Goal: Information Seeking & Learning: Learn about a topic

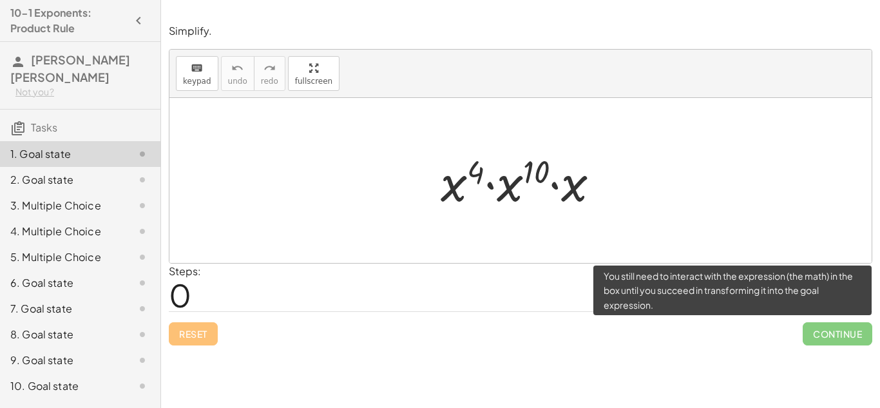
click at [851, 330] on span "Continue" at bounding box center [837, 333] width 70 height 23
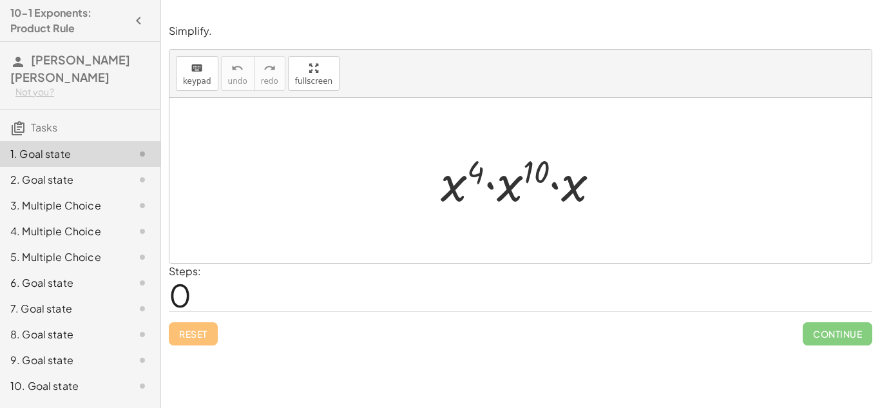
click at [495, 185] on div at bounding box center [525, 180] width 182 height 66
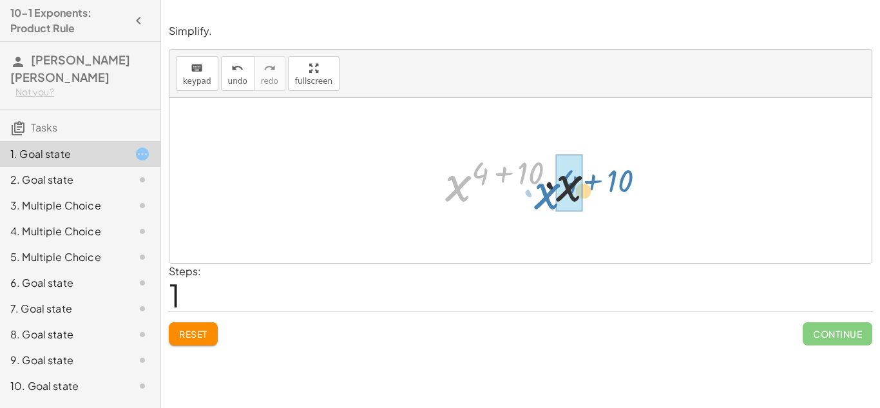
drag, startPoint x: 450, startPoint y: 198, endPoint x: 540, endPoint y: 205, distance: 89.8
click at [540, 205] on div at bounding box center [525, 180] width 173 height 66
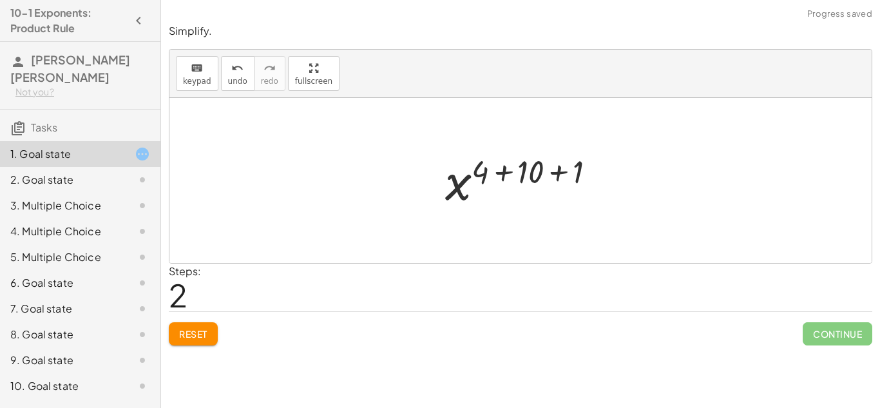
click at [581, 187] on div at bounding box center [525, 181] width 173 height 64
click at [581, 187] on div at bounding box center [524, 181] width 129 height 64
click at [534, 176] on div at bounding box center [524, 181] width 129 height 64
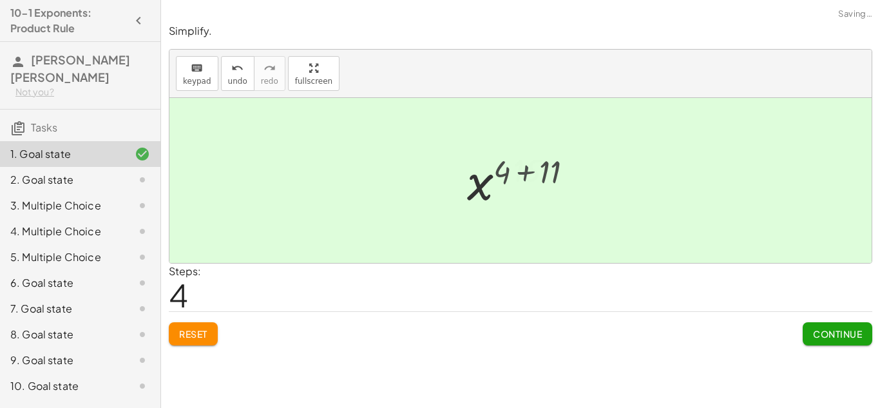
click at [534, 176] on div at bounding box center [525, 181] width 90 height 64
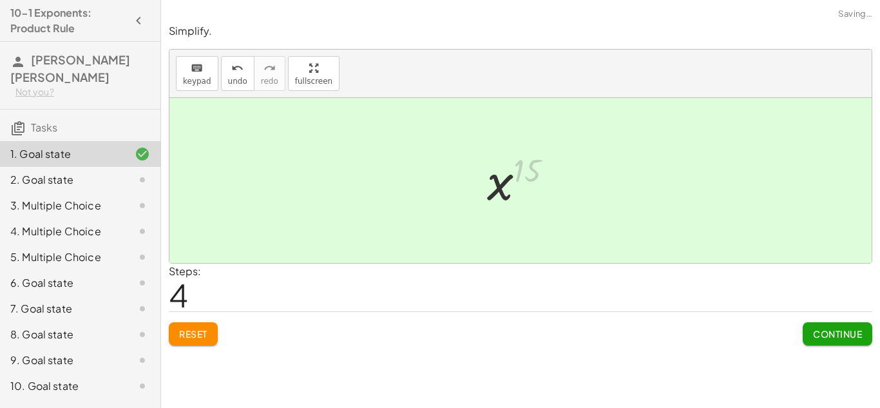
click at [534, 176] on div at bounding box center [525, 181] width 90 height 64
click at [821, 328] on span "Continue" at bounding box center [837, 334] width 49 height 12
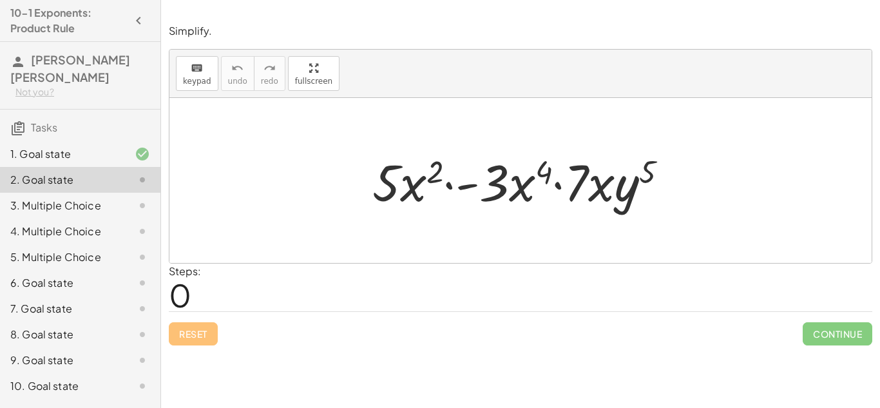
click at [449, 216] on div "· 5 · x 2 · - 3 · x 4 · 7 · x · y 5" at bounding box center [520, 180] width 335 height 73
click at [502, 180] on div at bounding box center [525, 180] width 319 height 66
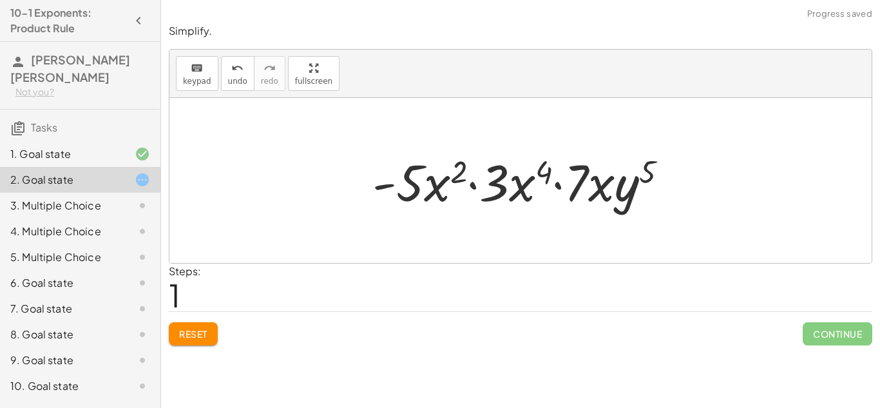
click at [502, 180] on div at bounding box center [525, 180] width 319 height 66
click at [612, 203] on div at bounding box center [525, 180] width 319 height 66
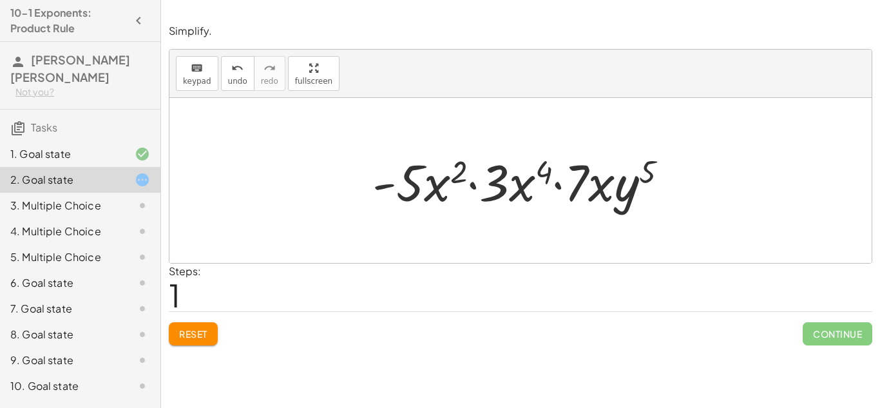
click at [612, 203] on div at bounding box center [525, 180] width 319 height 66
click at [527, 184] on div at bounding box center [525, 180] width 319 height 66
click at [401, 173] on div at bounding box center [525, 180] width 319 height 66
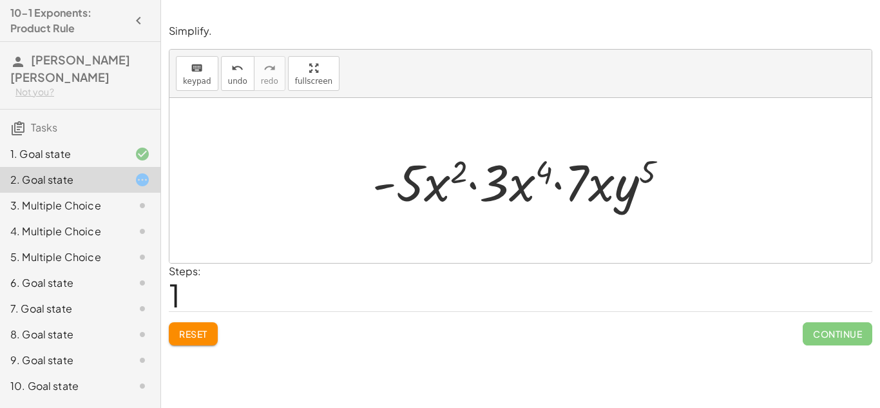
click at [401, 173] on div at bounding box center [525, 180] width 319 height 66
click at [381, 183] on div at bounding box center [525, 180] width 319 height 66
drag, startPoint x: 381, startPoint y: 183, endPoint x: 615, endPoint y: 165, distance: 234.4
click at [615, 165] on div at bounding box center [525, 180] width 319 height 66
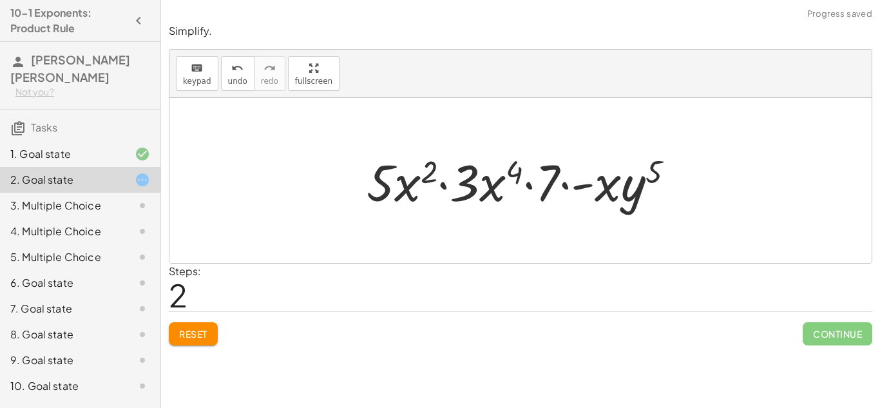
click at [620, 172] on div at bounding box center [525, 180] width 331 height 66
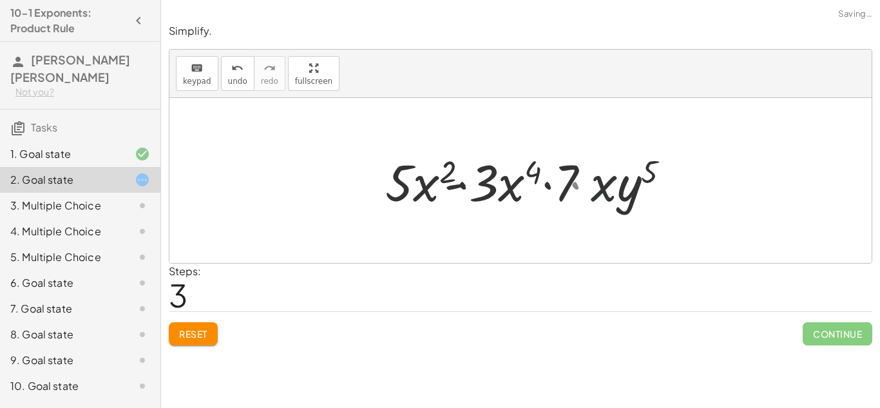
click at [620, 172] on div at bounding box center [525, 180] width 319 height 66
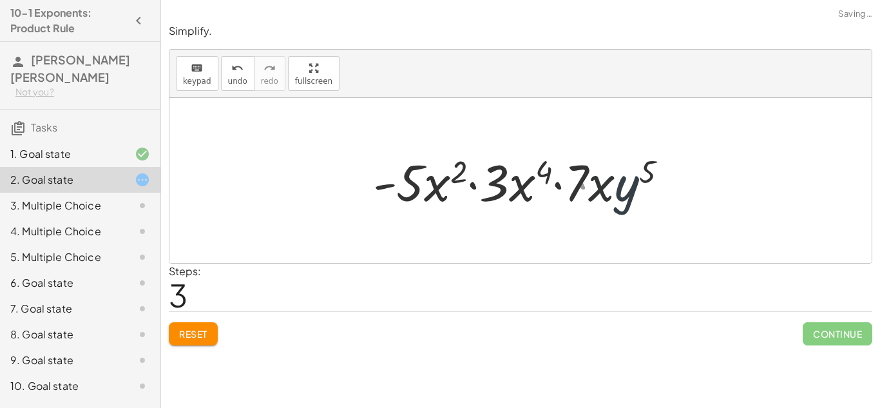
click at [620, 172] on div at bounding box center [525, 180] width 319 height 66
drag, startPoint x: 620, startPoint y: 172, endPoint x: 595, endPoint y: 182, distance: 26.9
click at [595, 182] on div at bounding box center [525, 180] width 319 height 66
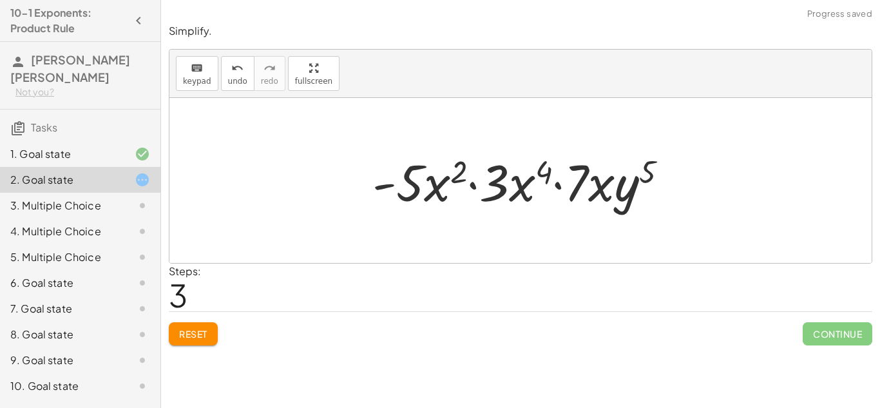
click at [643, 175] on div at bounding box center [525, 180] width 319 height 66
drag, startPoint x: 598, startPoint y: 189, endPoint x: 523, endPoint y: 186, distance: 75.4
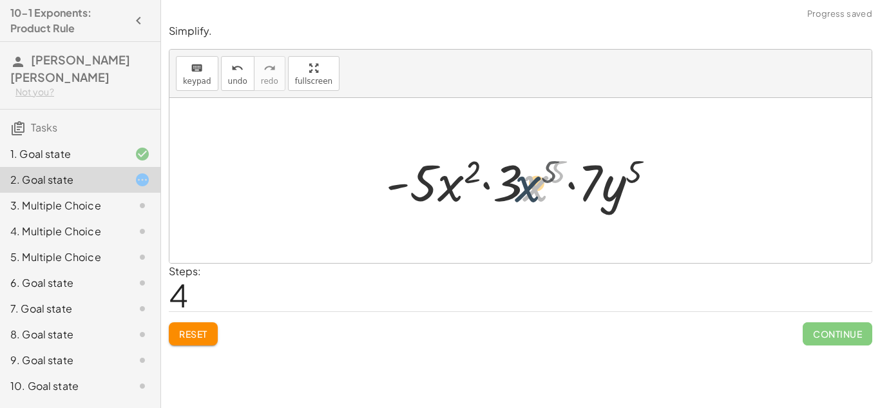
drag, startPoint x: 523, startPoint y: 186, endPoint x: 514, endPoint y: 187, distance: 9.0
click at [514, 187] on div at bounding box center [525, 180] width 292 height 66
drag, startPoint x: 530, startPoint y: 189, endPoint x: 453, endPoint y: 191, distance: 76.7
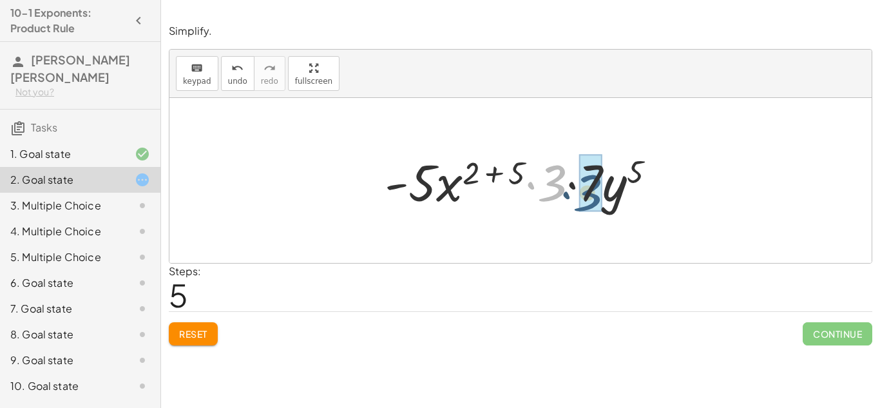
drag, startPoint x: 543, startPoint y: 180, endPoint x: 579, endPoint y: 190, distance: 37.3
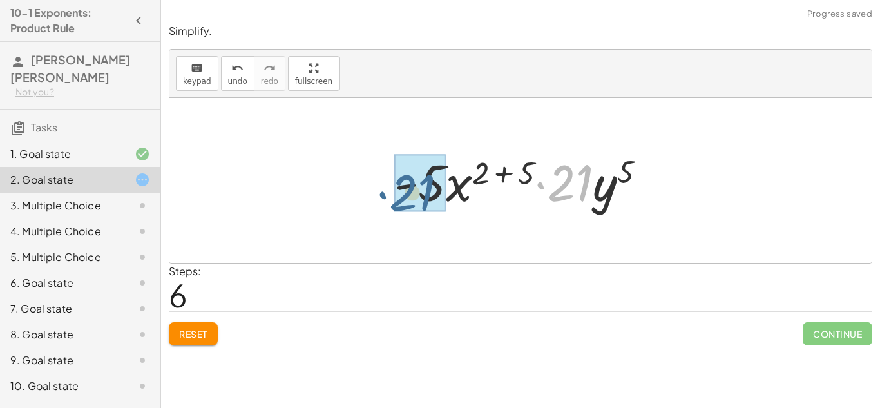
drag, startPoint x: 571, startPoint y: 186, endPoint x: 412, endPoint y: 196, distance: 158.7
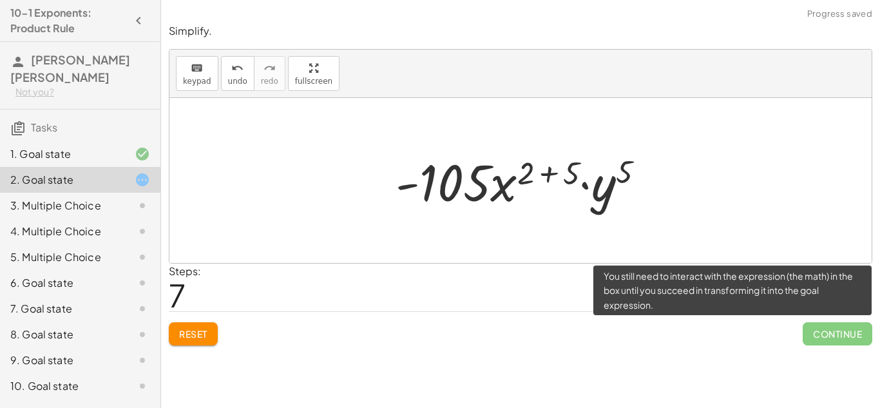
click at [836, 339] on span "Continue" at bounding box center [837, 333] width 70 height 23
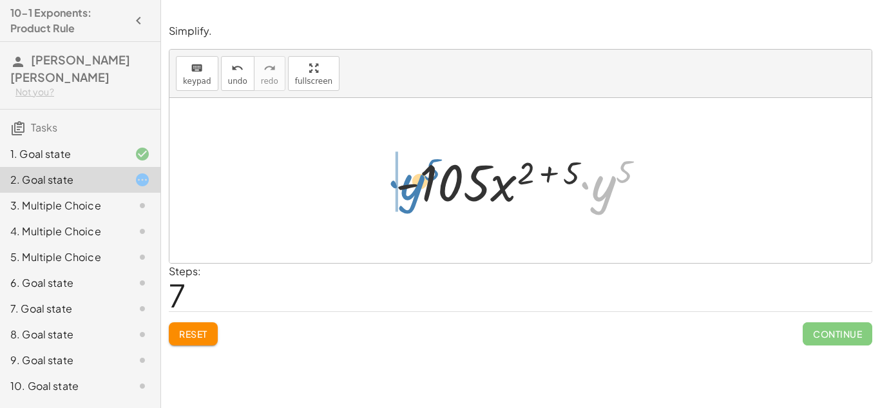
drag, startPoint x: 612, startPoint y: 189, endPoint x: 417, endPoint y: 187, distance: 195.8
click at [417, 187] on div at bounding box center [525, 180] width 272 height 66
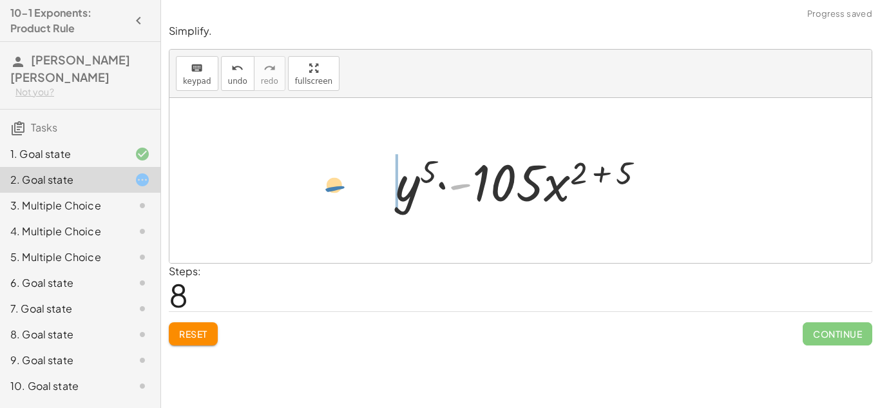
drag, startPoint x: 463, startPoint y: 185, endPoint x: 348, endPoint y: 189, distance: 114.7
click at [417, 203] on div at bounding box center [525, 180] width 272 height 66
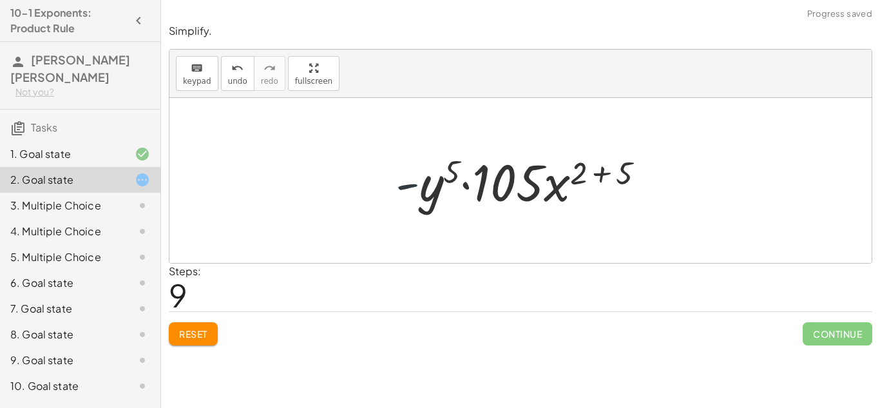
click at [417, 203] on div at bounding box center [525, 180] width 272 height 66
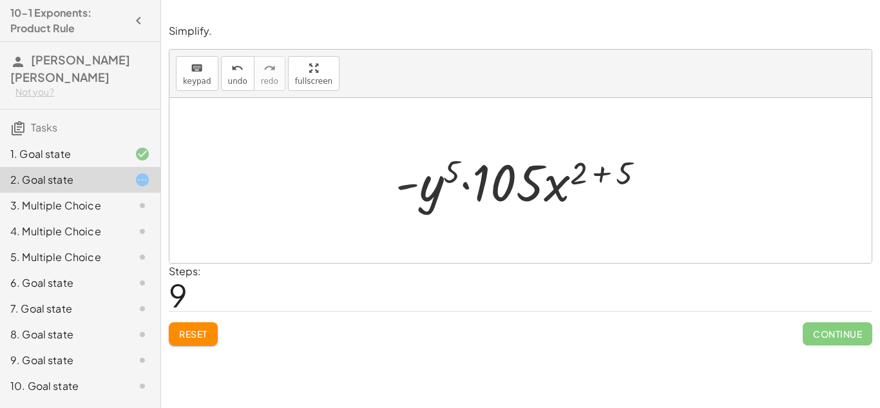
click at [417, 203] on div at bounding box center [525, 180] width 272 height 66
click at [598, 188] on div at bounding box center [525, 180] width 272 height 66
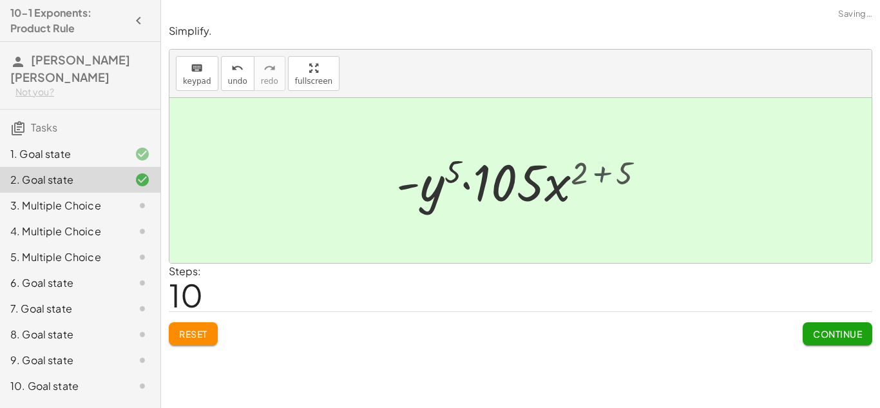
click at [598, 188] on div at bounding box center [525, 180] width 224 height 66
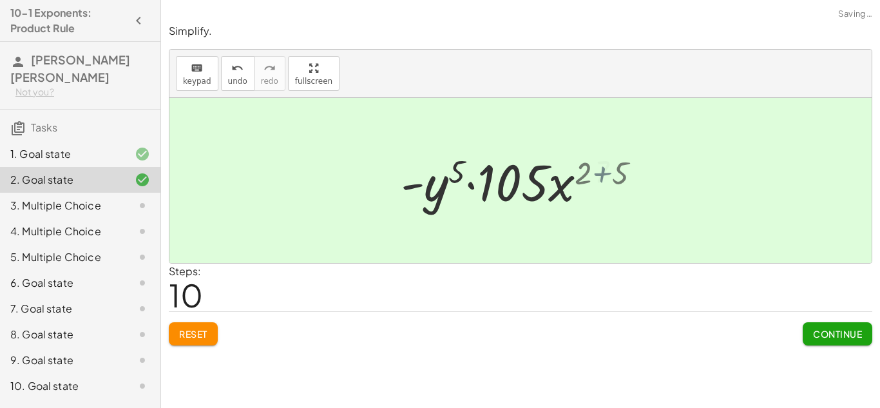
click at [598, 188] on div at bounding box center [525, 180] width 224 height 66
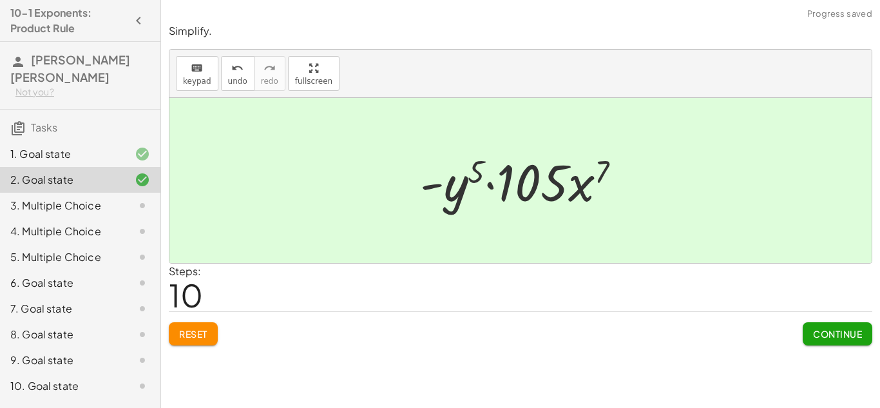
click at [597, 193] on div at bounding box center [525, 180] width 224 height 66
click at [0, 0] on div "Simplify. keyboard keypad undo undo redo redo fullscreen · 5 · x 2 · - 3 · x 4 …" at bounding box center [0, 0] width 0 height 0
click at [826, 332] on span "Continue" at bounding box center [837, 334] width 49 height 12
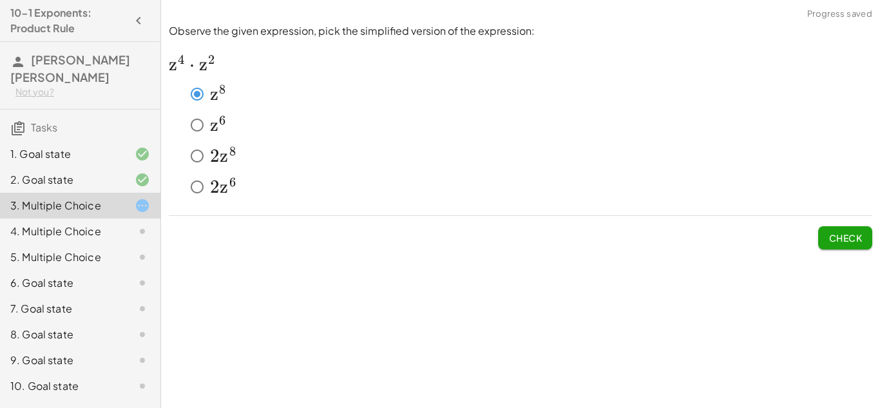
click at [843, 242] on span "Check" at bounding box center [844, 238] width 33 height 12
click at [861, 233] on span "Check" at bounding box center [844, 238] width 33 height 12
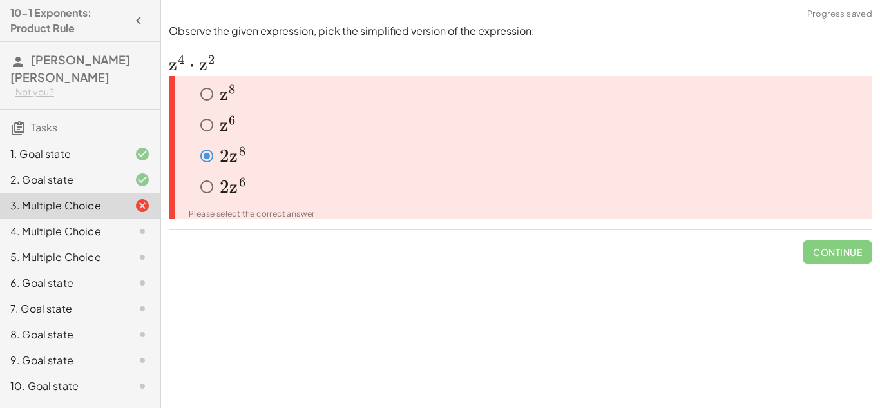
click at [220, 133] on span "z" at bounding box center [224, 125] width 8 height 22
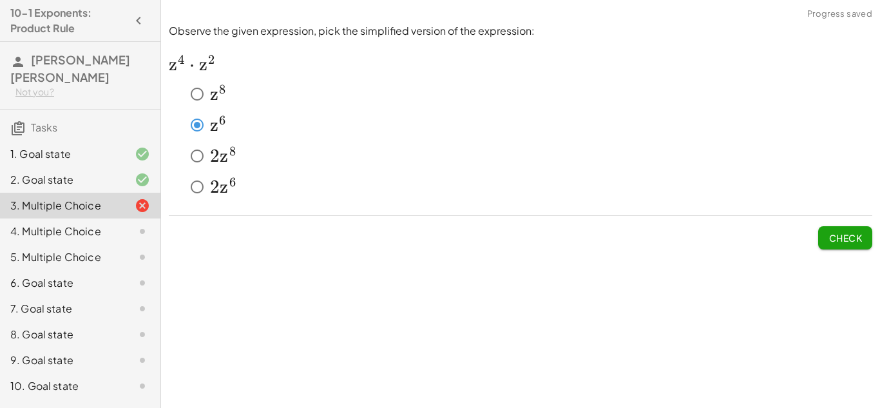
click at [865, 238] on button "Check" at bounding box center [845, 237] width 54 height 23
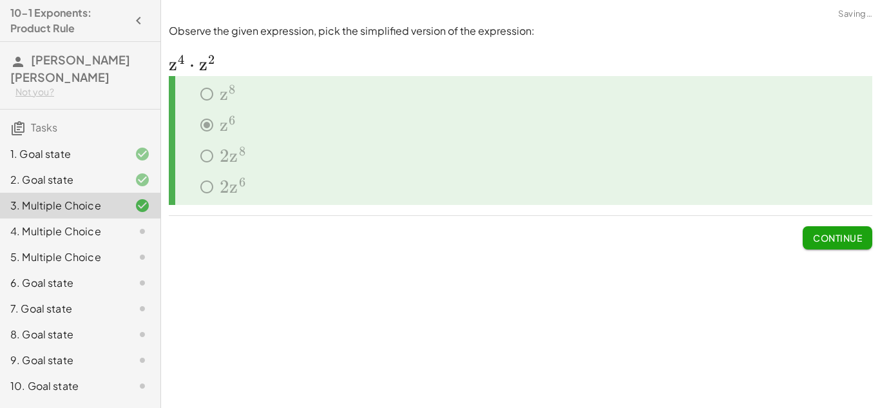
click at [849, 244] on button "Continue" at bounding box center [837, 237] width 70 height 23
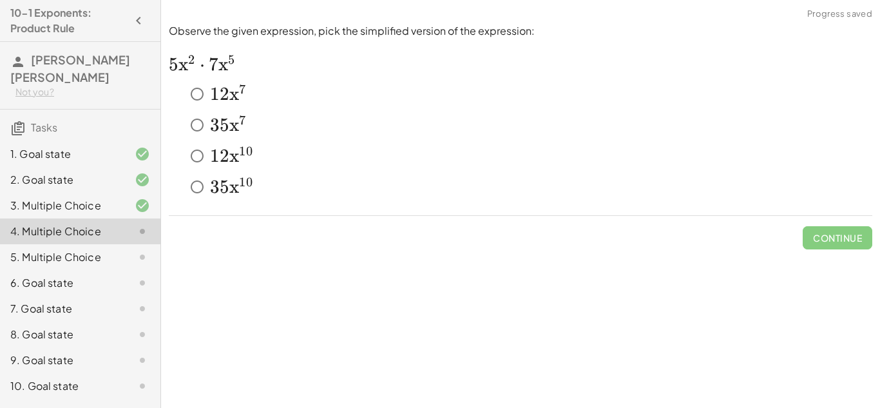
click at [215, 192] on span "3" at bounding box center [215, 187] width 10 height 22
click at [848, 220] on span "Check" at bounding box center [845, 232] width 54 height 33
click at [834, 244] on button "Check" at bounding box center [845, 237] width 54 height 23
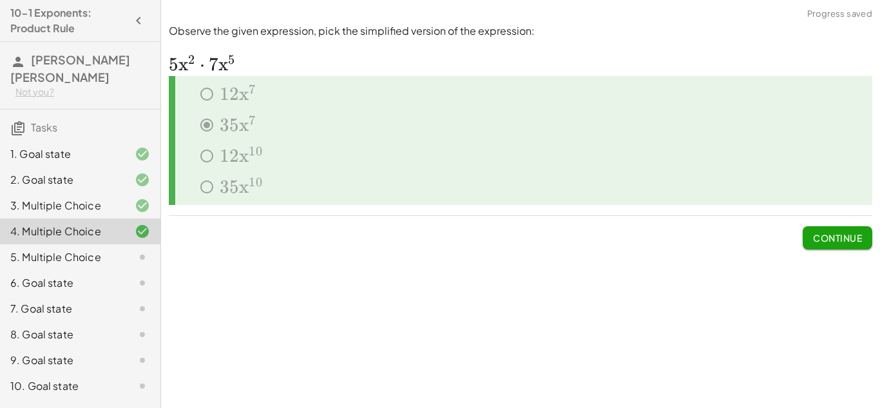
click at [0, 0] on div "Observe the given expression, pick the simplified version of the expression: ﻿ …" at bounding box center [0, 0] width 0 height 0
click at [813, 232] on span "Continue" at bounding box center [837, 238] width 49 height 12
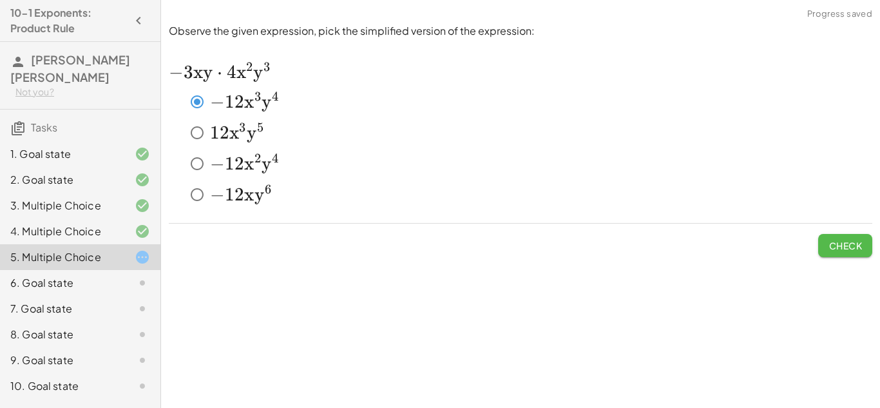
click at [820, 241] on button "Check" at bounding box center [845, 245] width 54 height 23
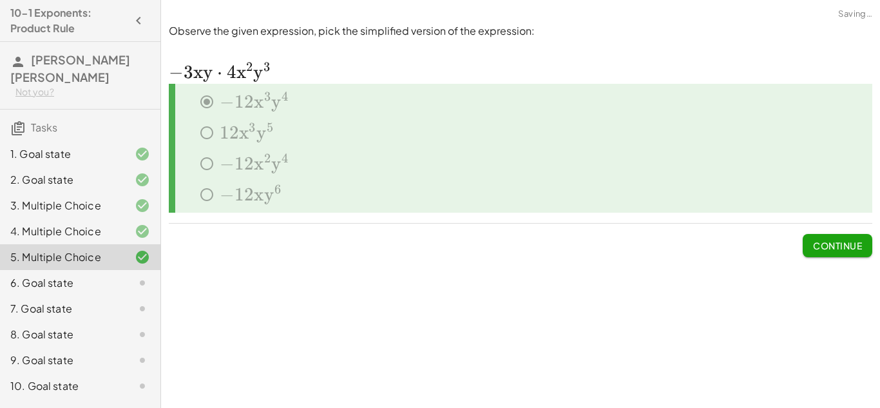
click at [820, 241] on span "Continue" at bounding box center [837, 246] width 49 height 12
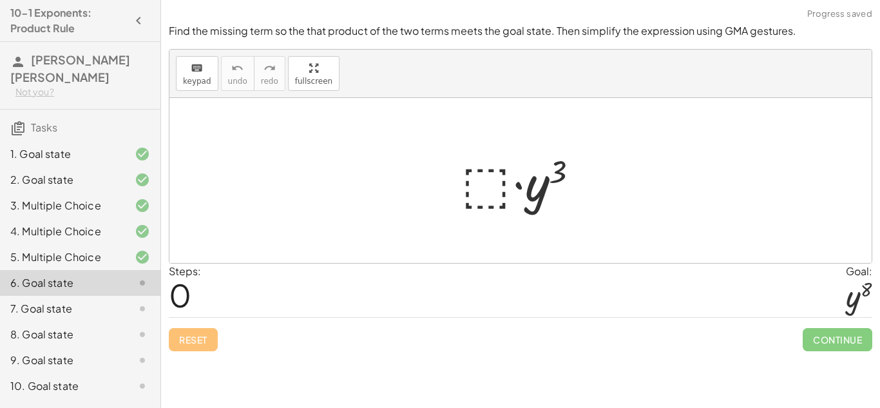
click at [477, 187] on div at bounding box center [525, 180] width 141 height 66
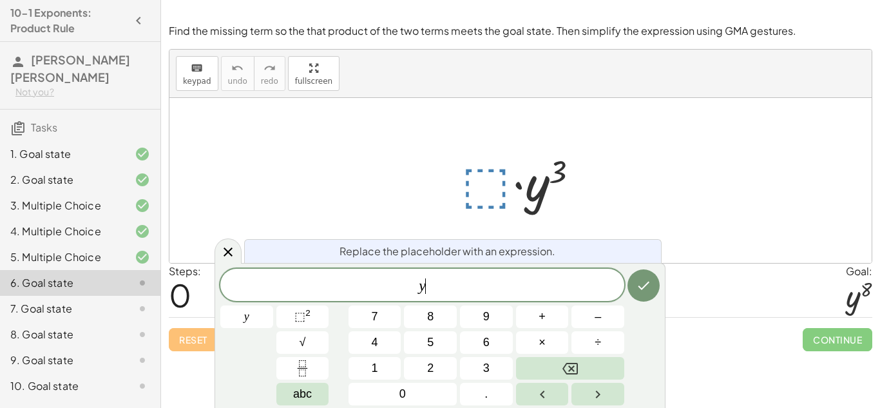
scroll to position [1, 0]
click at [309, 311] on sup "2" at bounding box center [307, 313] width 5 height 10
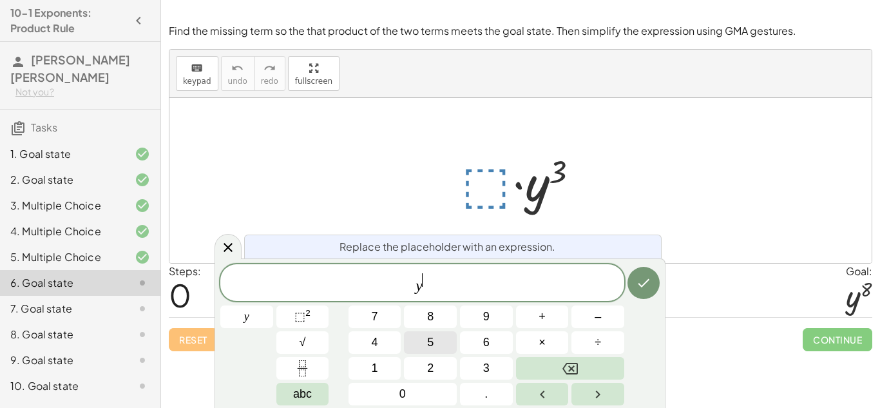
click at [440, 336] on button "5" at bounding box center [430, 342] width 53 height 23
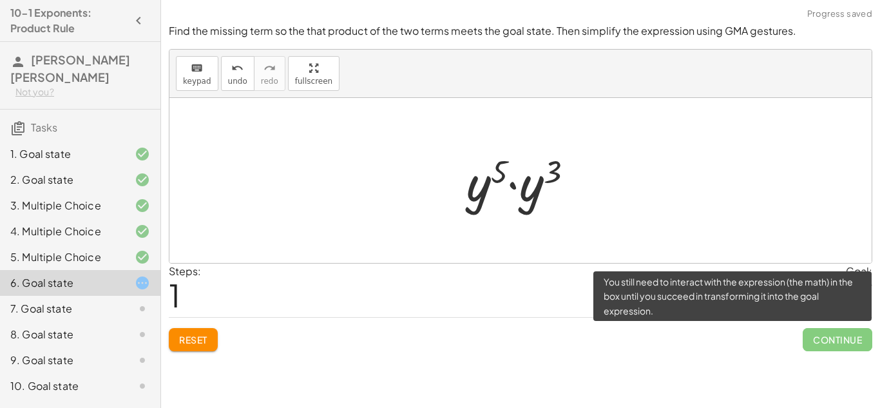
click at [827, 337] on span "Continue" at bounding box center [837, 339] width 70 height 23
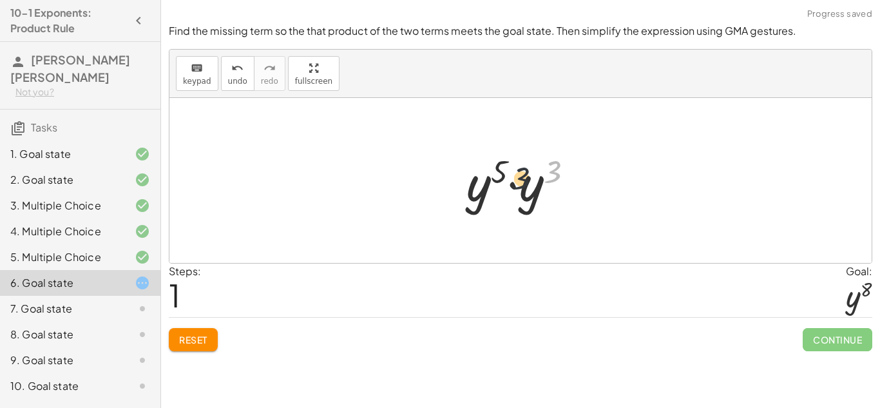
drag, startPoint x: 548, startPoint y: 167, endPoint x: 475, endPoint y: 184, distance: 75.2
click at [475, 184] on div at bounding box center [525, 180] width 130 height 66
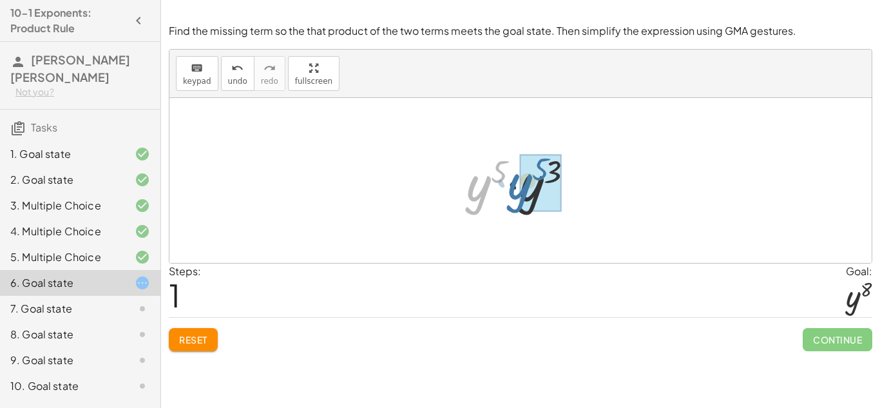
drag, startPoint x: 475, startPoint y: 186, endPoint x: 528, endPoint y: 180, distance: 53.1
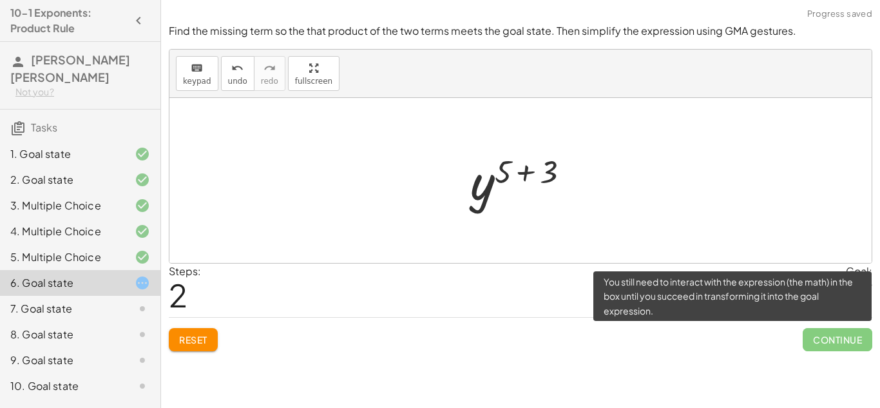
click at [841, 337] on span "Continue" at bounding box center [837, 339] width 70 height 23
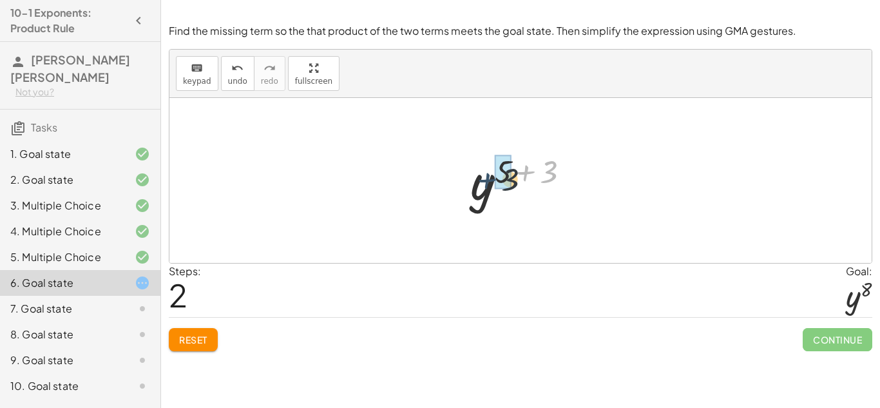
drag, startPoint x: 536, startPoint y: 164, endPoint x: 496, endPoint y: 172, distance: 41.3
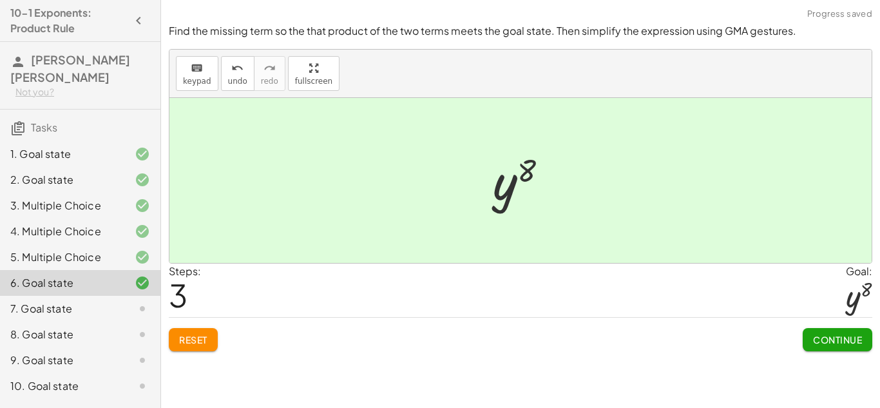
click at [845, 349] on button "Continue" at bounding box center [837, 339] width 70 height 23
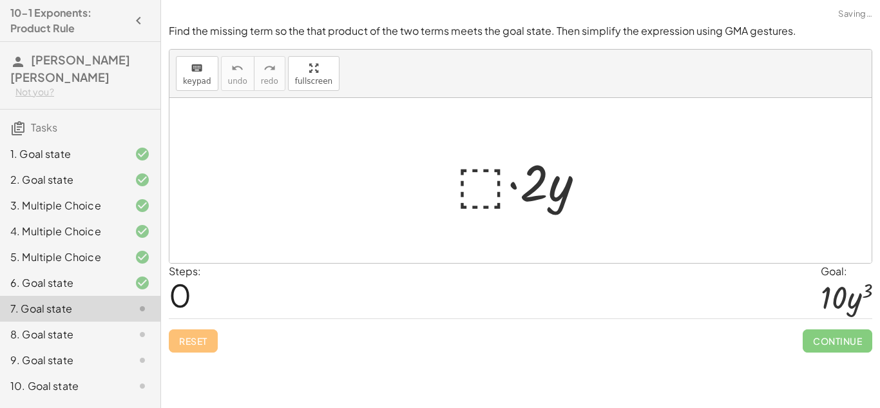
click at [449, 170] on div at bounding box center [524, 180] width 151 height 66
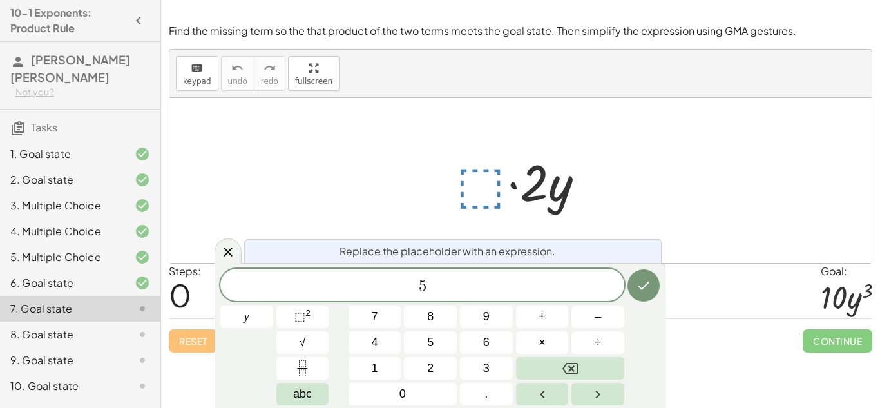
scroll to position [3, 0]
click at [319, 312] on button "⬚ 2" at bounding box center [302, 316] width 53 height 23
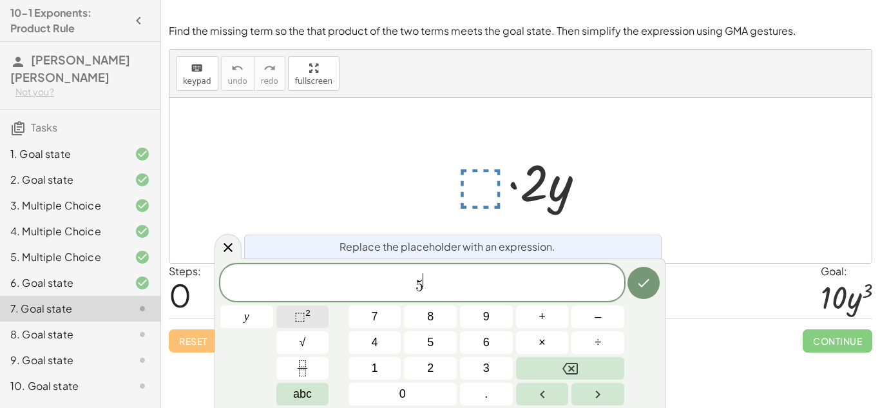
click at [294, 319] on span "⬚" at bounding box center [299, 316] width 11 height 13
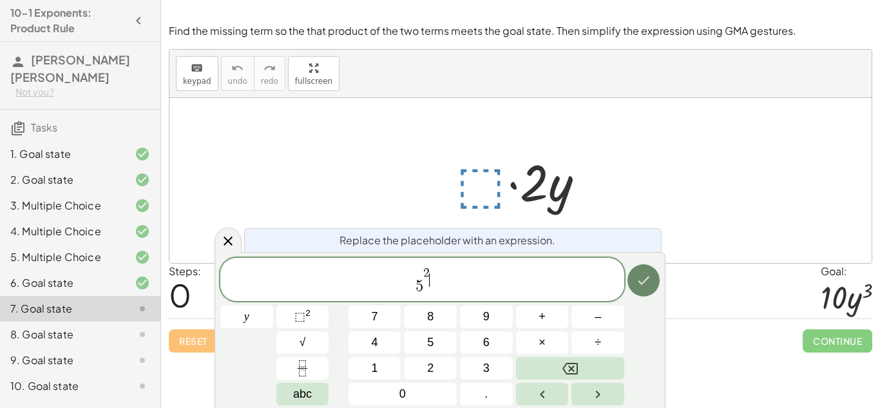
click at [630, 283] on button "Done" at bounding box center [643, 280] width 32 height 32
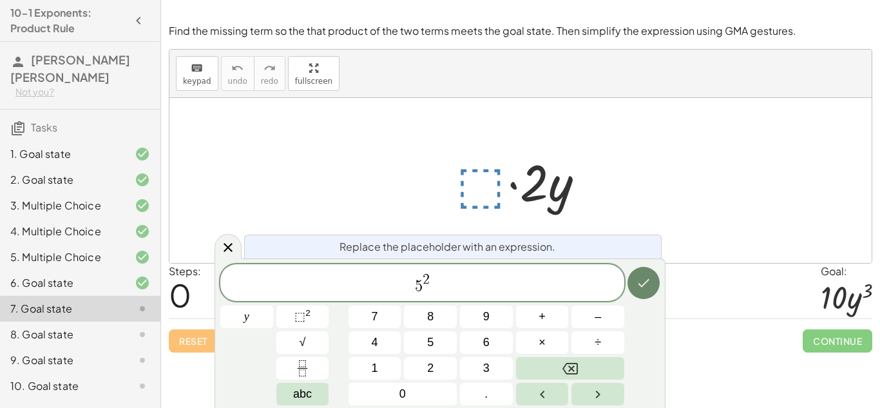
click at [628, 281] on button "Done" at bounding box center [643, 283] width 32 height 32
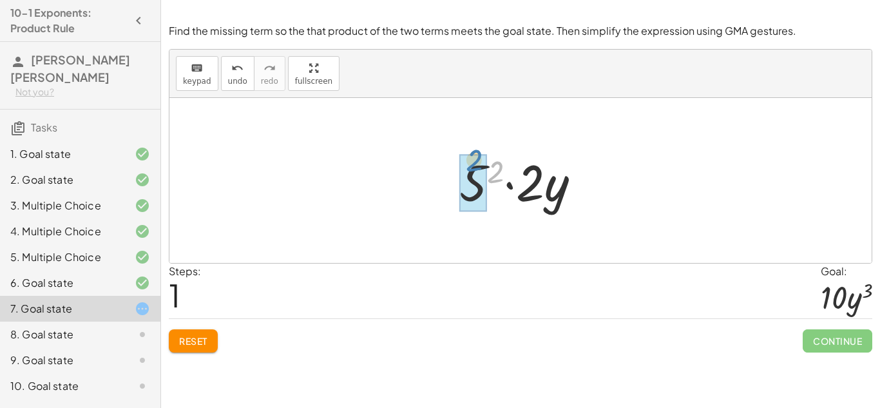
drag, startPoint x: 490, startPoint y: 180, endPoint x: 459, endPoint y: 168, distance: 33.2
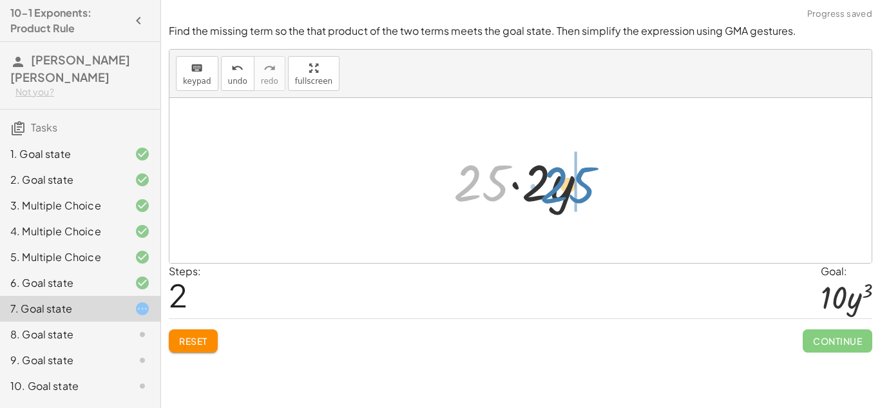
drag, startPoint x: 487, startPoint y: 190, endPoint x: 572, endPoint y: 192, distance: 85.0
click at [572, 192] on div at bounding box center [525, 180] width 156 height 66
click at [571, 192] on div at bounding box center [525, 180] width 156 height 66
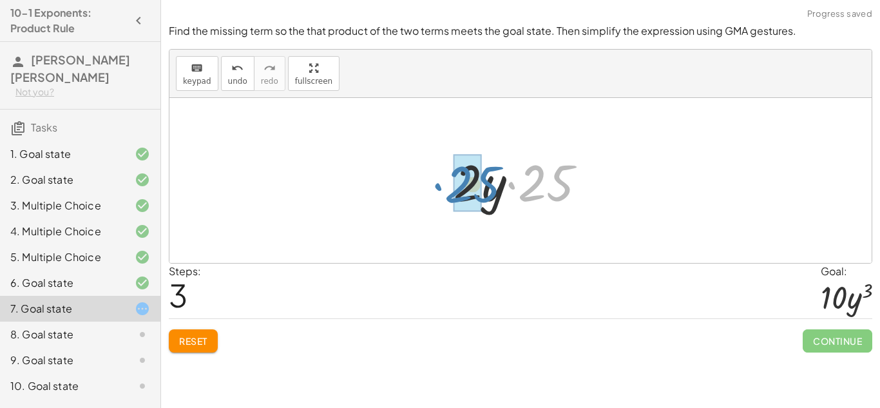
drag, startPoint x: 558, startPoint y: 190, endPoint x: 487, endPoint y: 192, distance: 70.2
click at [487, 192] on div at bounding box center [525, 180] width 156 height 66
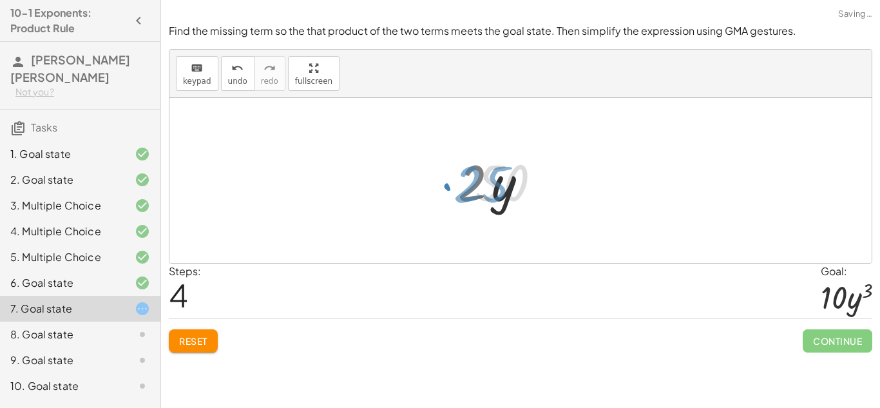
click at [487, 192] on div at bounding box center [525, 180] width 113 height 66
click at [185, 339] on span "Reset" at bounding box center [193, 341] width 28 height 12
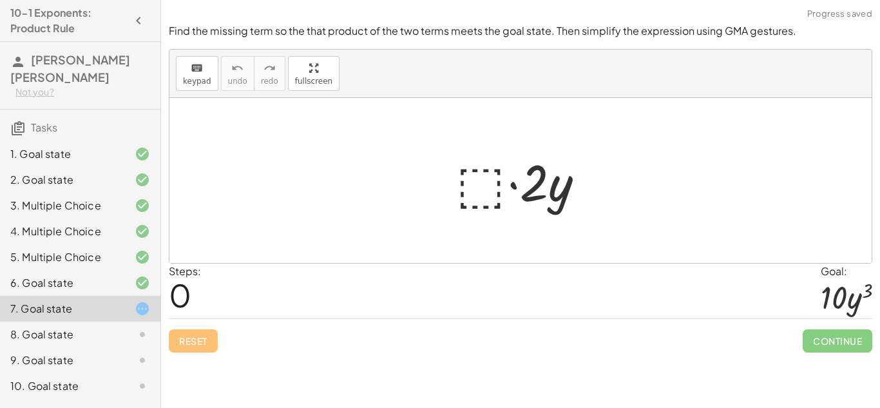
click at [487, 167] on div at bounding box center [524, 180] width 151 height 66
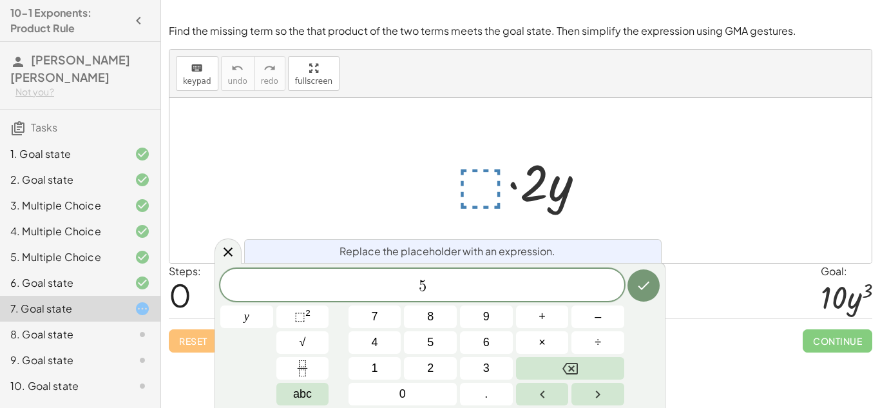
scroll to position [5, 0]
click at [310, 316] on button "⬚ 2" at bounding box center [302, 316] width 53 height 23
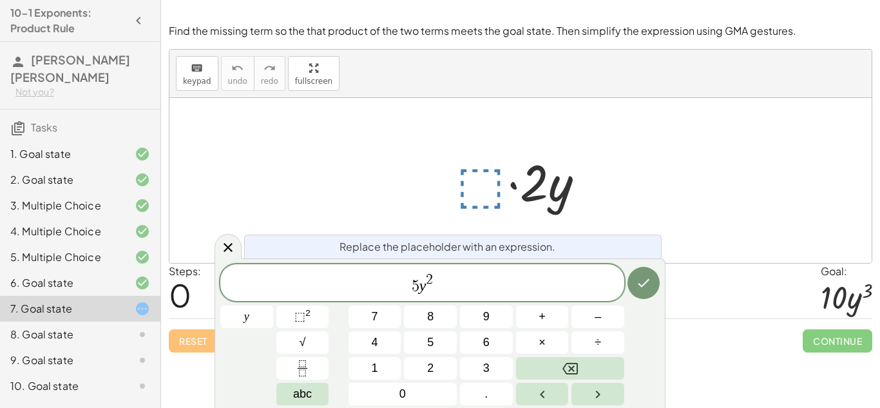
click at [652, 285] on button "Done" at bounding box center [643, 283] width 32 height 32
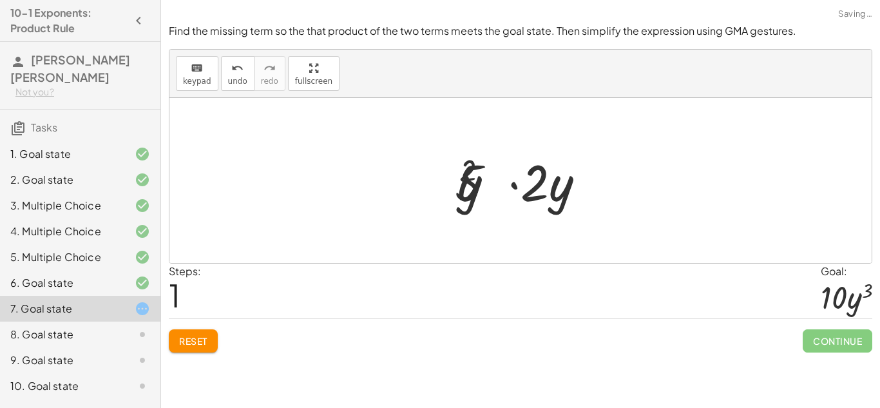
click at [650, 284] on div "Steps: 1 Goal: · 10 · y 3" at bounding box center [520, 290] width 703 height 55
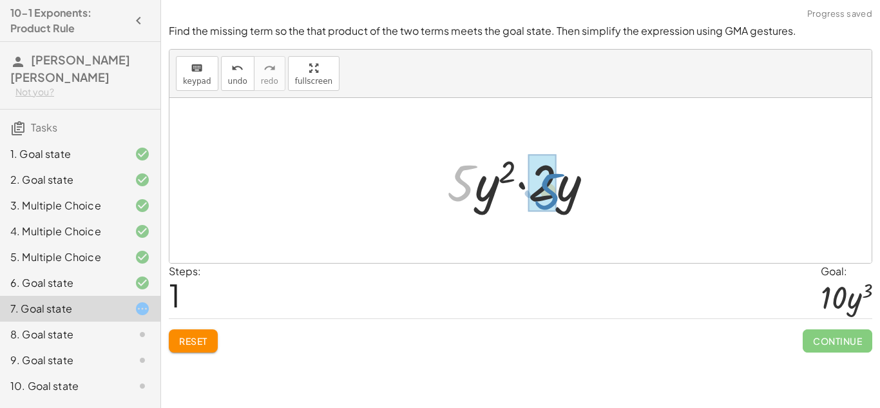
drag, startPoint x: 470, startPoint y: 178, endPoint x: 556, endPoint y: 186, distance: 86.6
click at [556, 186] on div at bounding box center [524, 180] width 169 height 66
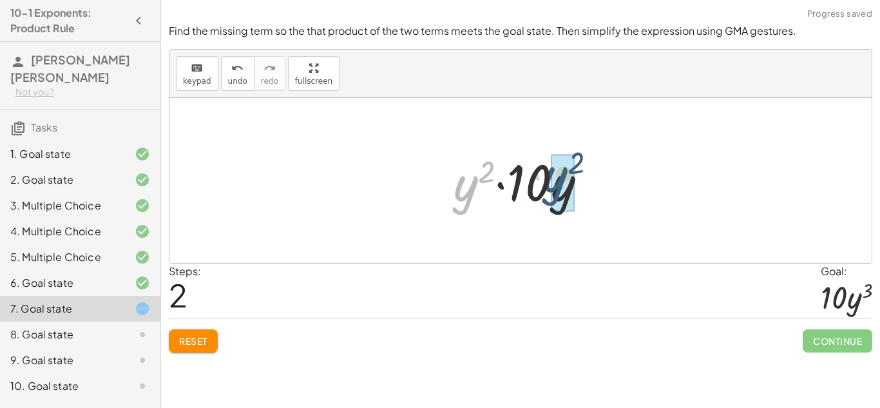
drag, startPoint x: 472, startPoint y: 185, endPoint x: 562, endPoint y: 178, distance: 90.4
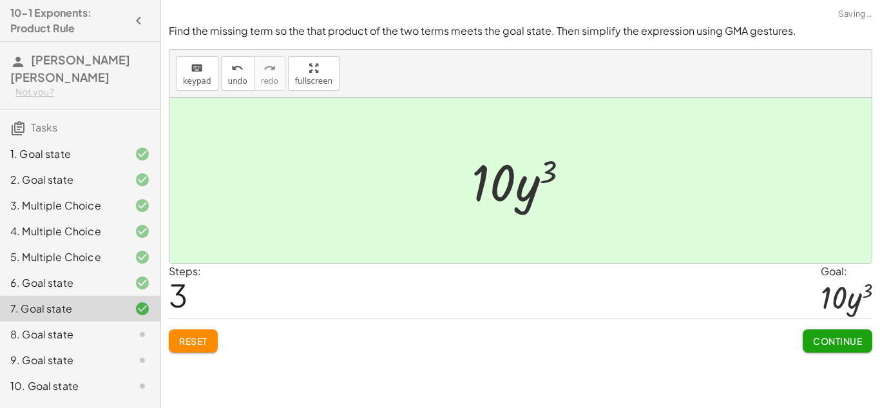
click at [842, 336] on span "Continue" at bounding box center [837, 341] width 49 height 12
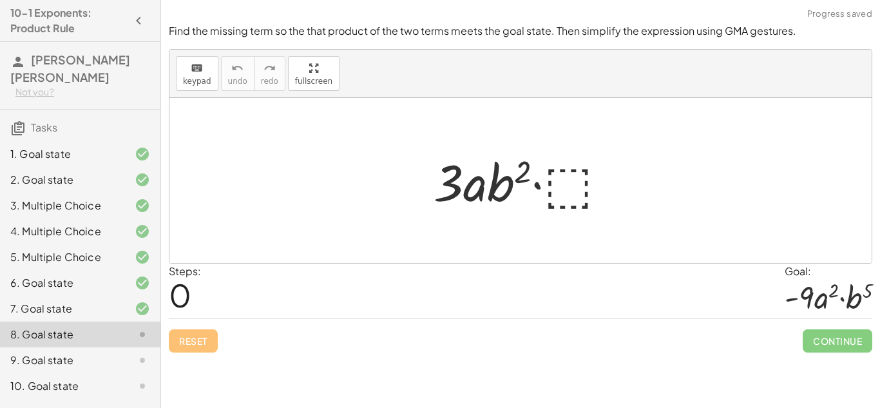
click at [565, 199] on div at bounding box center [525, 180] width 197 height 66
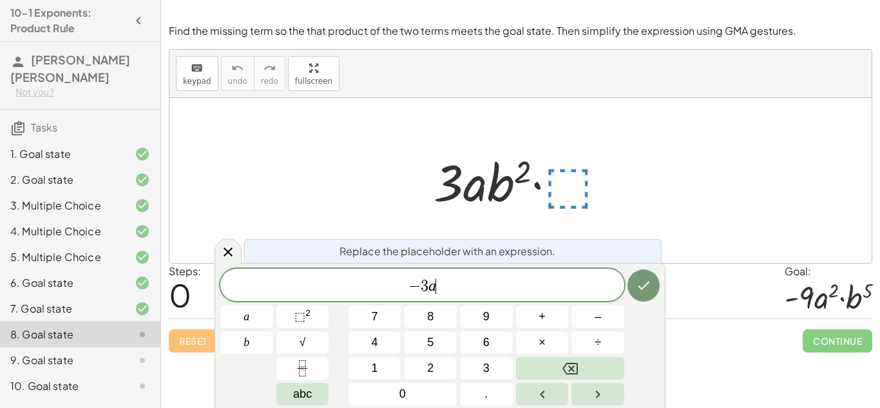
scroll to position [8, 0]
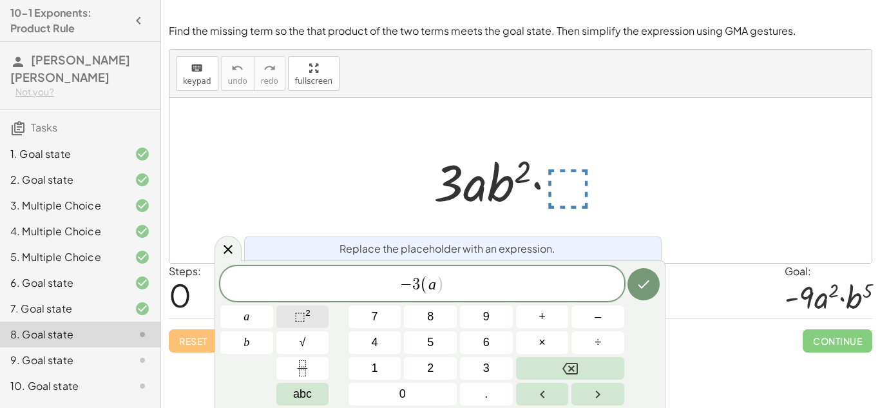
click at [310, 317] on span "⬚ 2" at bounding box center [302, 316] width 16 height 17
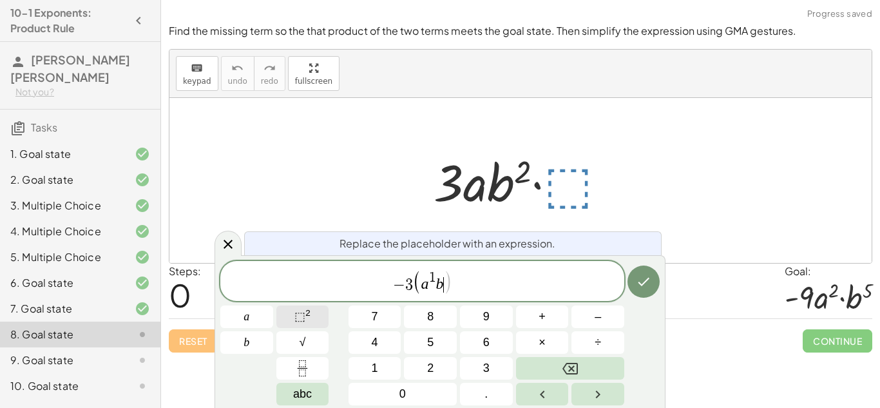
click at [292, 320] on button "⬚ 2" at bounding box center [302, 316] width 53 height 23
click at [644, 283] on icon "Done" at bounding box center [643, 281] width 15 height 15
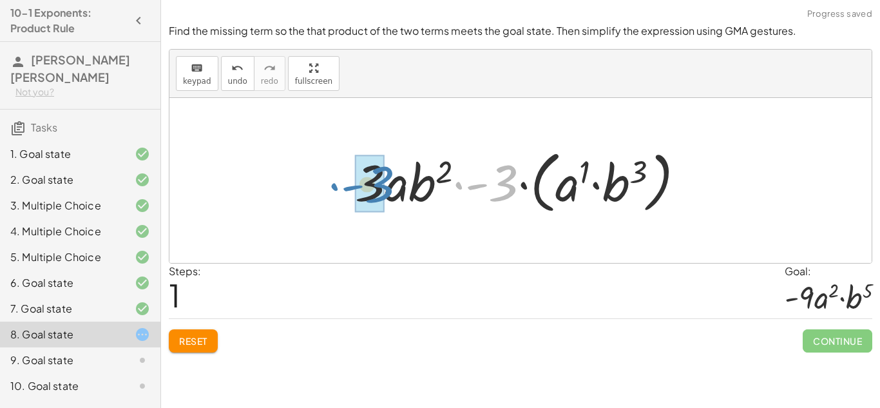
drag, startPoint x: 497, startPoint y: 184, endPoint x: 370, endPoint y: 185, distance: 127.5
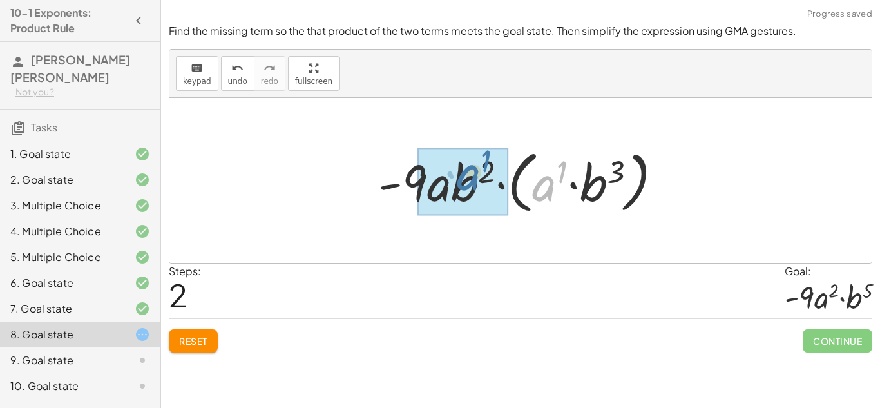
drag, startPoint x: 541, startPoint y: 188, endPoint x: 465, endPoint y: 177, distance: 76.8
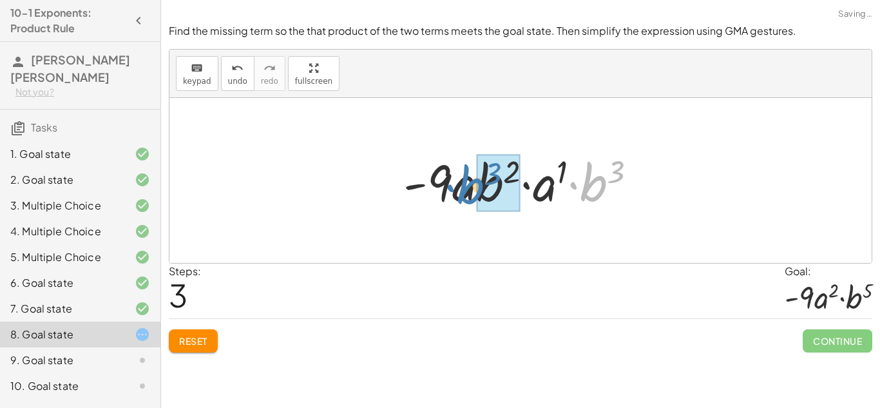
drag, startPoint x: 594, startPoint y: 181, endPoint x: 476, endPoint y: 182, distance: 117.8
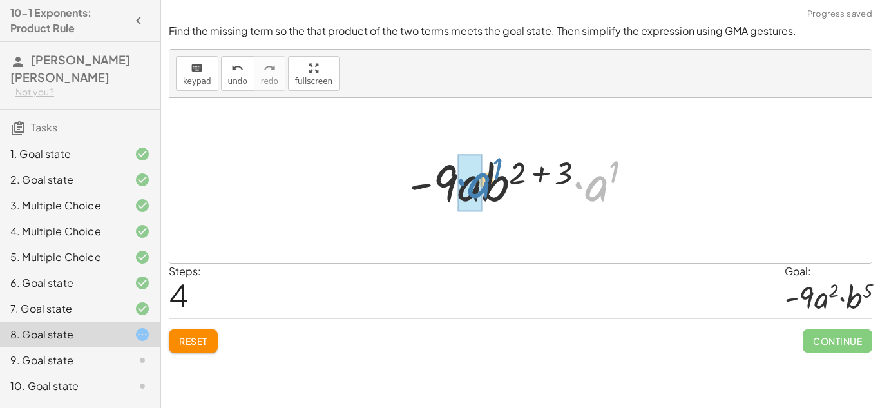
drag, startPoint x: 600, startPoint y: 174, endPoint x: 482, endPoint y: 172, distance: 118.5
click at [482, 172] on div at bounding box center [525, 180] width 246 height 66
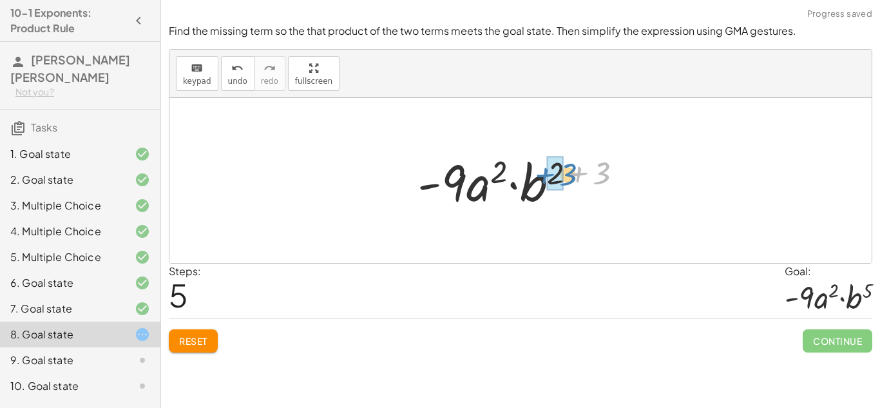
drag, startPoint x: 600, startPoint y: 172, endPoint x: 558, endPoint y: 174, distance: 41.3
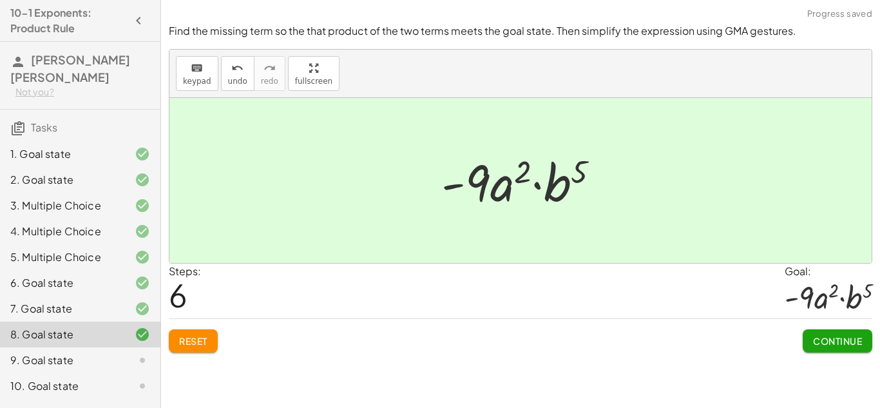
click at [813, 336] on span "Continue" at bounding box center [837, 341] width 49 height 12
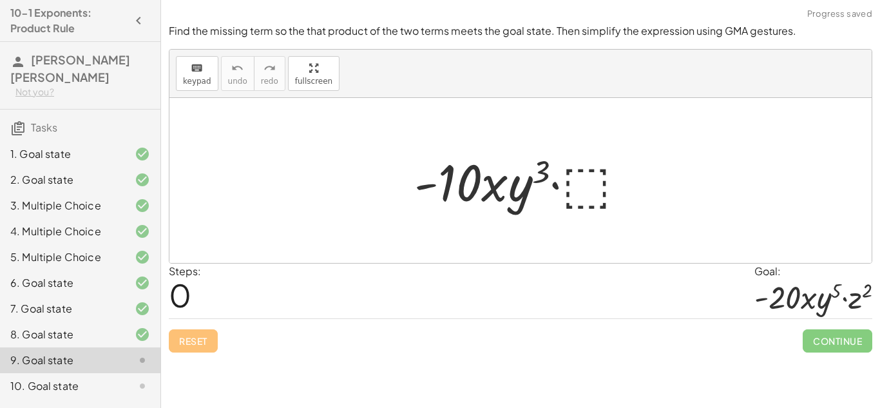
click at [576, 192] on div at bounding box center [525, 180] width 234 height 66
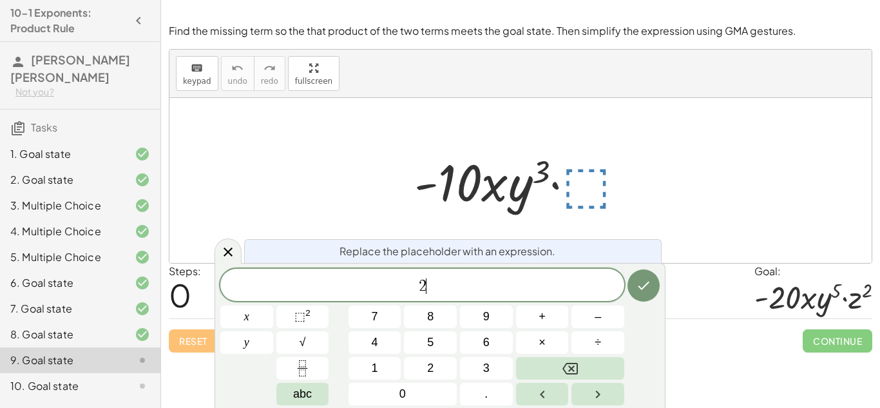
scroll to position [10, 0]
click at [319, 312] on button "⬚ 2" at bounding box center [302, 316] width 53 height 23
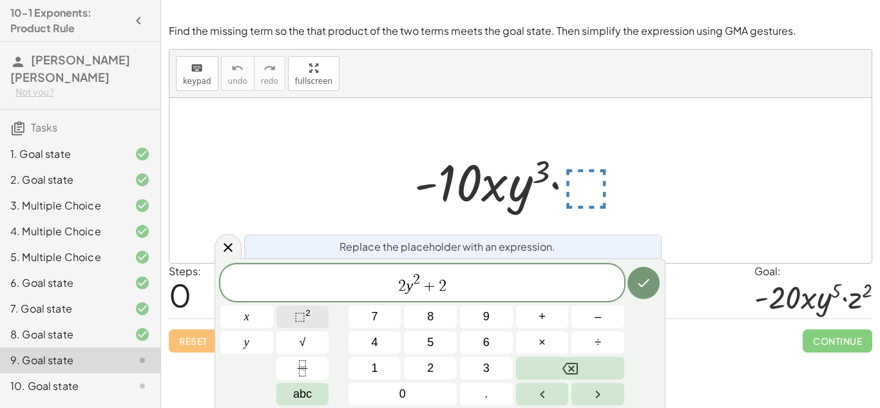
click at [314, 321] on button "⬚ 2" at bounding box center [302, 316] width 53 height 23
click at [651, 292] on button "Done" at bounding box center [643, 283] width 32 height 32
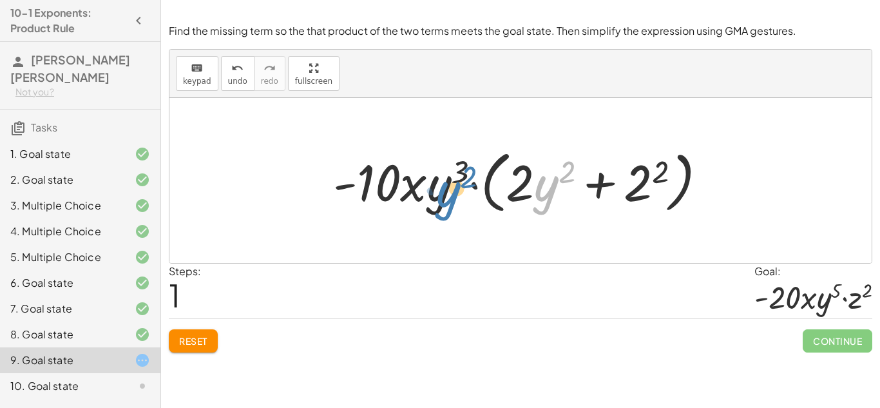
drag, startPoint x: 547, startPoint y: 194, endPoint x: 448, endPoint y: 200, distance: 99.3
click at [448, 200] on div at bounding box center [524, 181] width 397 height 74
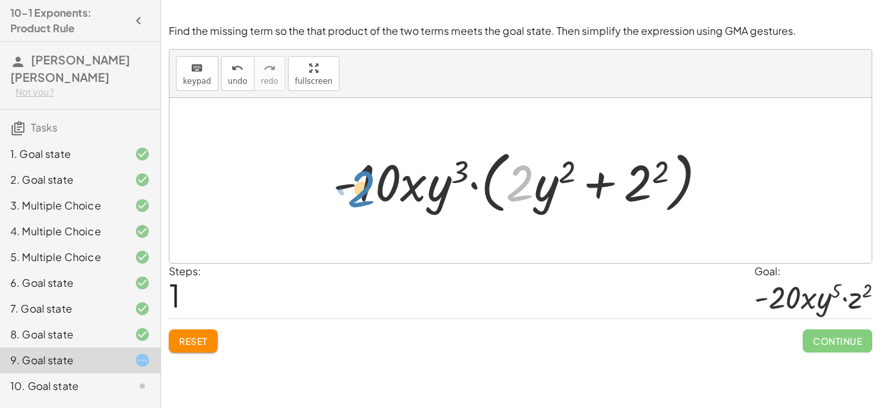
drag, startPoint x: 517, startPoint y: 179, endPoint x: 359, endPoint y: 185, distance: 158.5
click at [359, 185] on div at bounding box center [524, 181] width 397 height 74
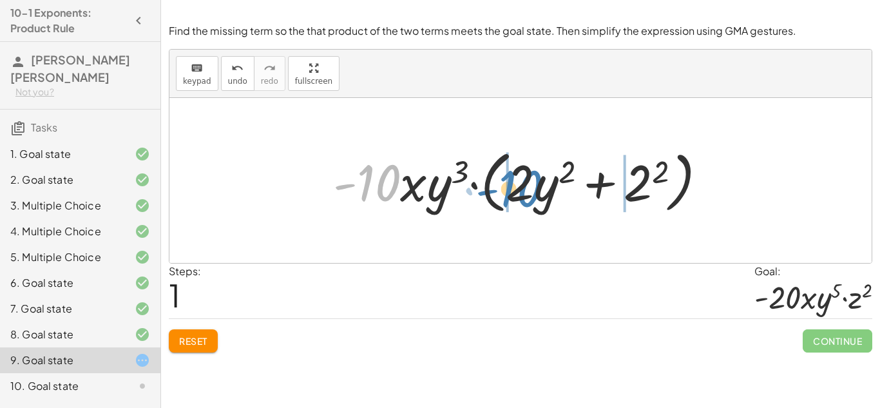
drag, startPoint x: 388, startPoint y: 194, endPoint x: 527, endPoint y: 200, distance: 139.9
click at [527, 200] on div at bounding box center [524, 181] width 397 height 74
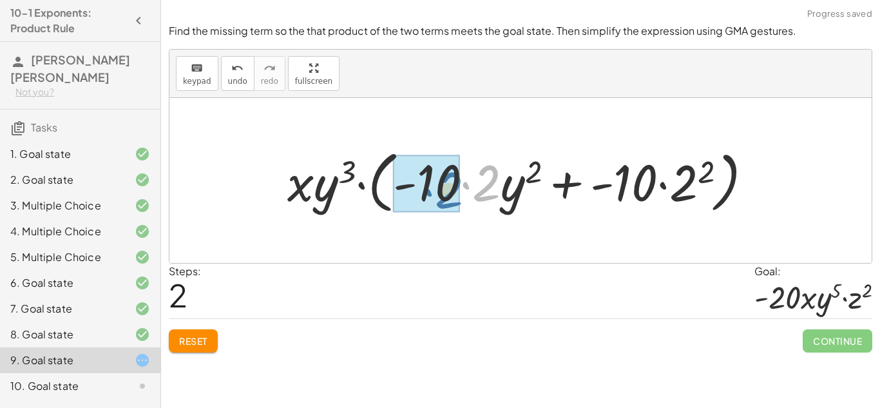
drag, startPoint x: 500, startPoint y: 190, endPoint x: 453, endPoint y: 198, distance: 47.6
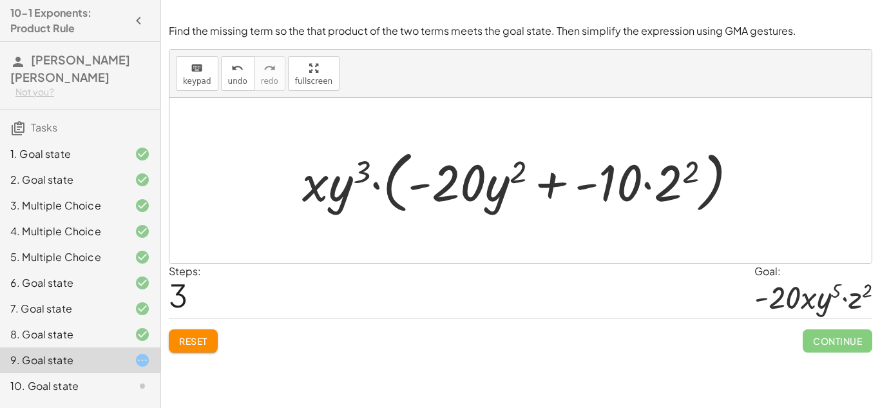
click at [194, 348] on button "Reset" at bounding box center [193, 340] width 49 height 23
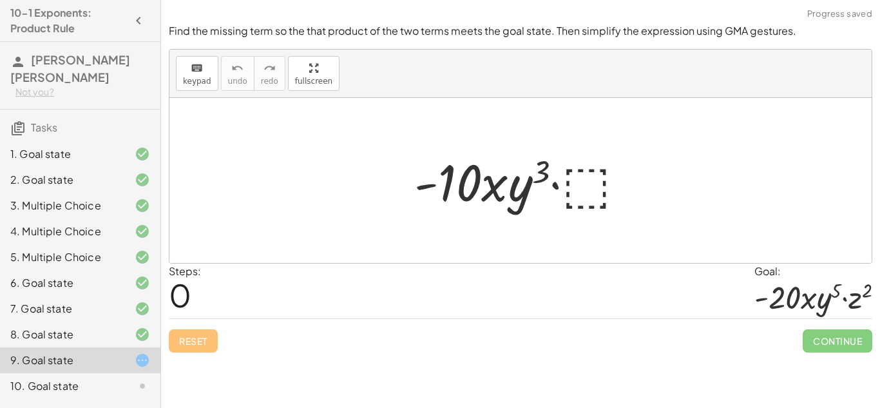
click at [565, 192] on div at bounding box center [525, 180] width 234 height 66
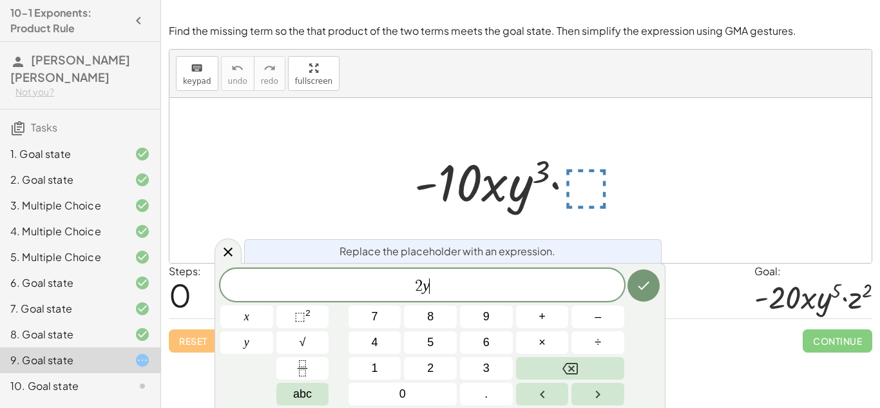
scroll to position [12, 0]
click at [329, 312] on div "2 y x y 7 8 9 + – 4 5 6 × ÷ ⬚ 2 √ abc 1 2 3 0 ." at bounding box center [439, 337] width 439 height 137
click at [325, 312] on button "⬚ 2" at bounding box center [302, 316] width 53 height 23
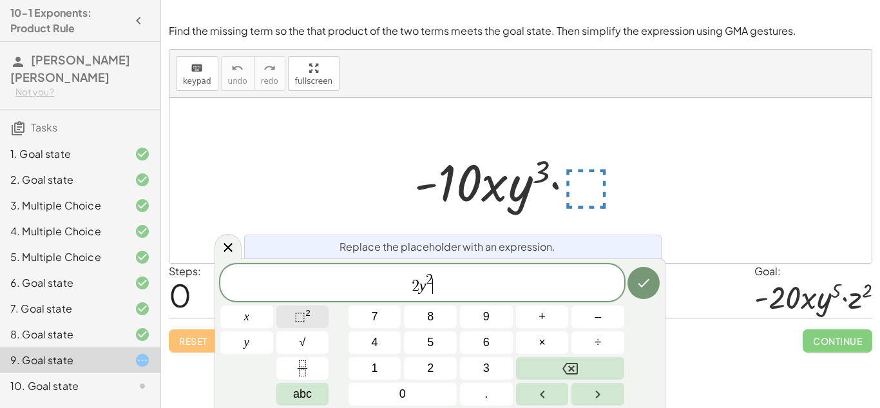
scroll to position [13, 0]
click at [291, 322] on button "⬚ 2" at bounding box center [302, 316] width 53 height 23
click at [653, 283] on button "Done" at bounding box center [643, 283] width 32 height 32
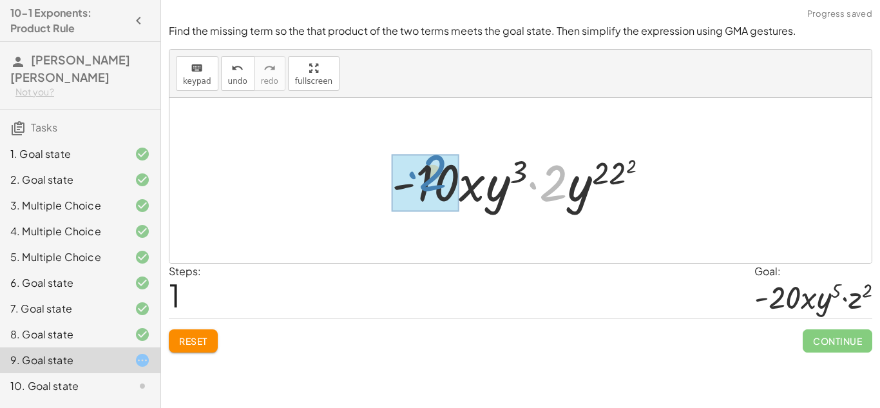
drag, startPoint x: 545, startPoint y: 191, endPoint x: 424, endPoint y: 180, distance: 121.5
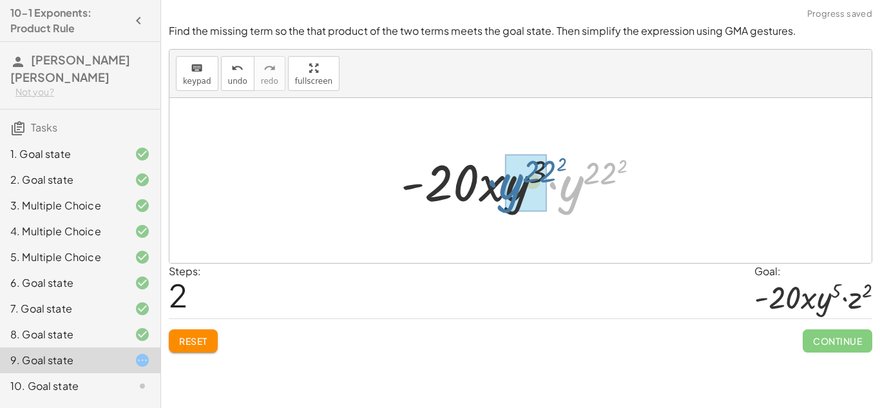
drag, startPoint x: 573, startPoint y: 198, endPoint x: 513, endPoint y: 196, distance: 60.6
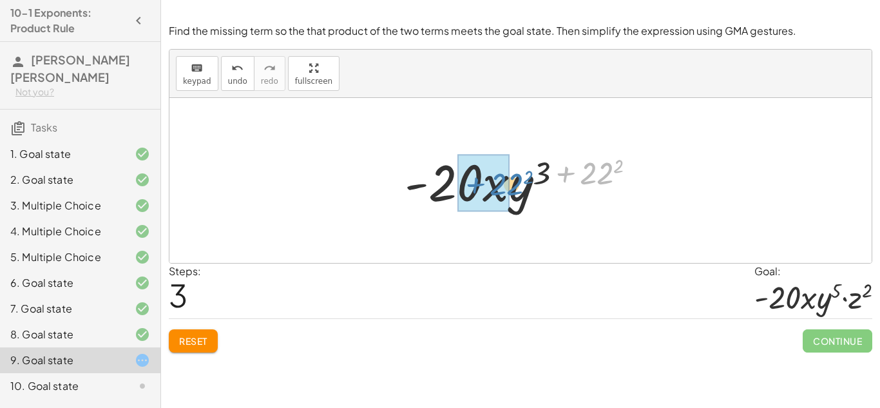
drag, startPoint x: 605, startPoint y: 172, endPoint x: 515, endPoint y: 183, distance: 90.8
click at [515, 183] on div at bounding box center [525, 180] width 254 height 66
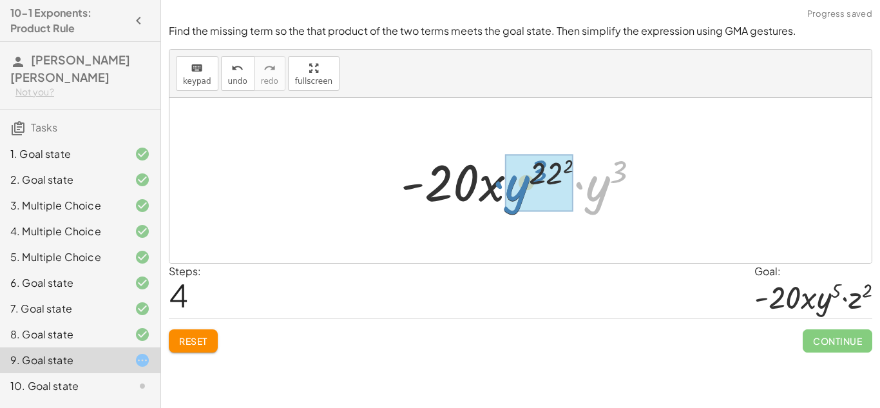
drag, startPoint x: 606, startPoint y: 189, endPoint x: 535, endPoint y: 187, distance: 70.9
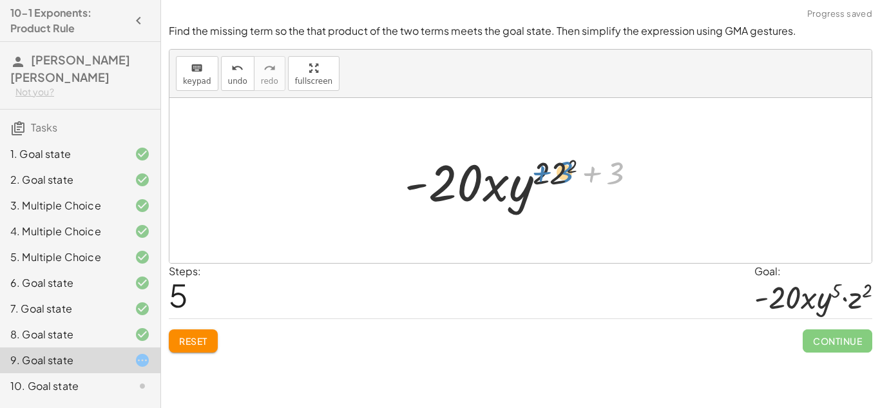
drag, startPoint x: 620, startPoint y: 180, endPoint x: 567, endPoint y: 180, distance: 52.8
click at [567, 180] on div at bounding box center [525, 180] width 254 height 66
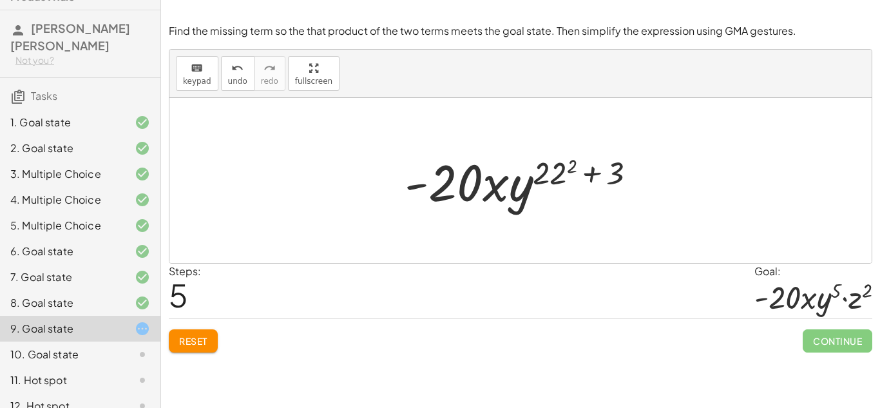
click at [195, 348] on button "Reset" at bounding box center [193, 340] width 49 height 23
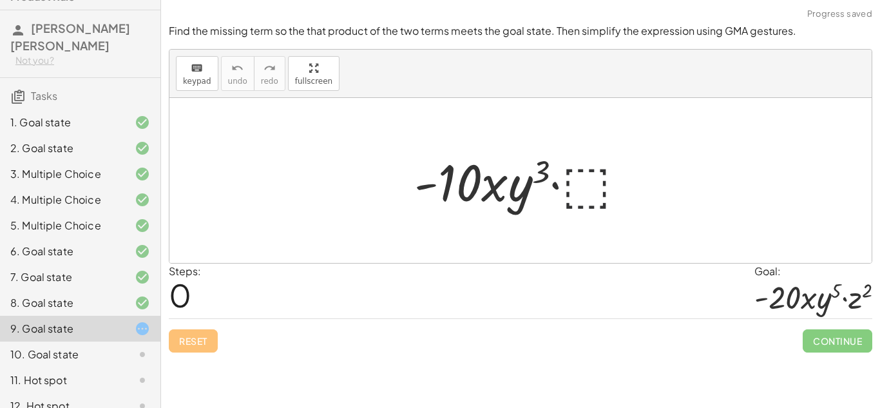
click at [580, 195] on div at bounding box center [525, 180] width 234 height 66
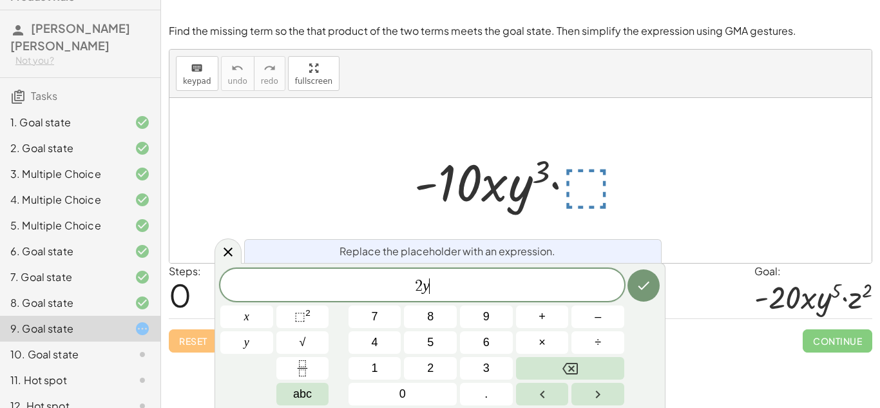
scroll to position [15, 0]
click at [311, 325] on button "⬚ 2" at bounding box center [302, 316] width 53 height 23
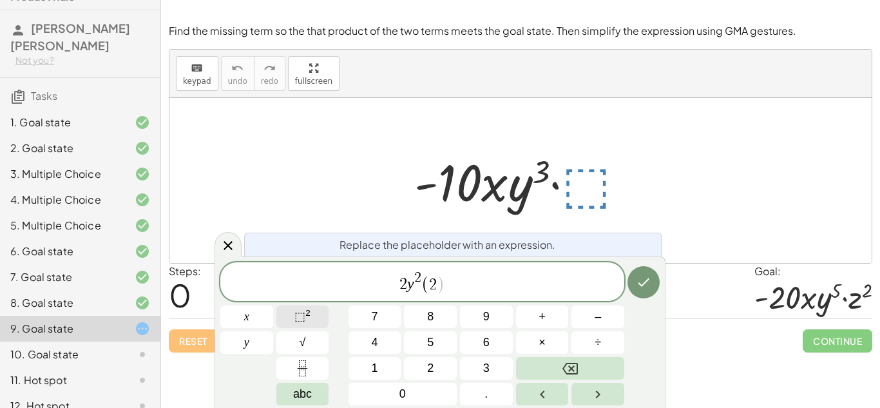
click at [307, 310] on sup "2" at bounding box center [307, 313] width 5 height 10
click at [636, 276] on icon "Done" at bounding box center [643, 281] width 15 height 15
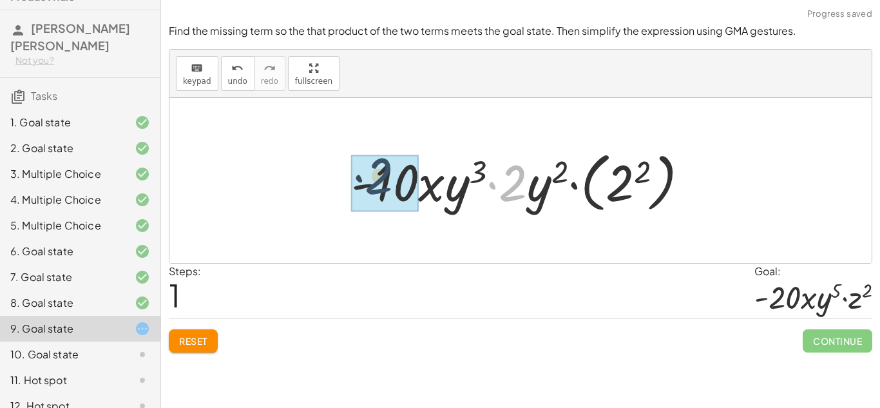
drag, startPoint x: 511, startPoint y: 184, endPoint x: 381, endPoint y: 182, distance: 130.1
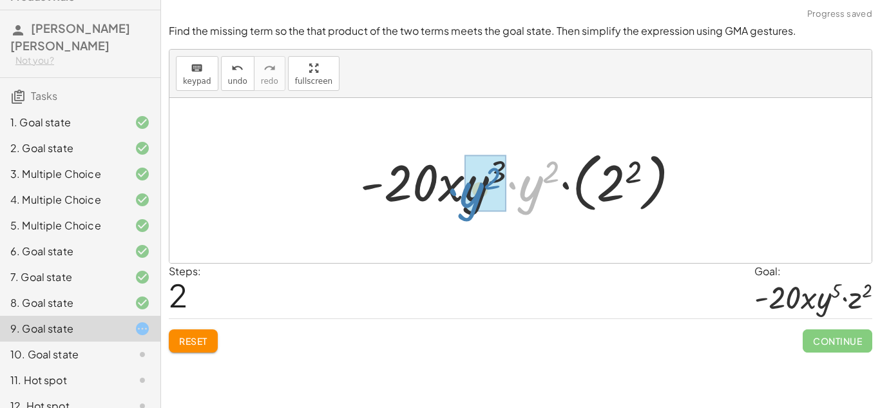
drag, startPoint x: 539, startPoint y: 187, endPoint x: 480, endPoint y: 193, distance: 59.0
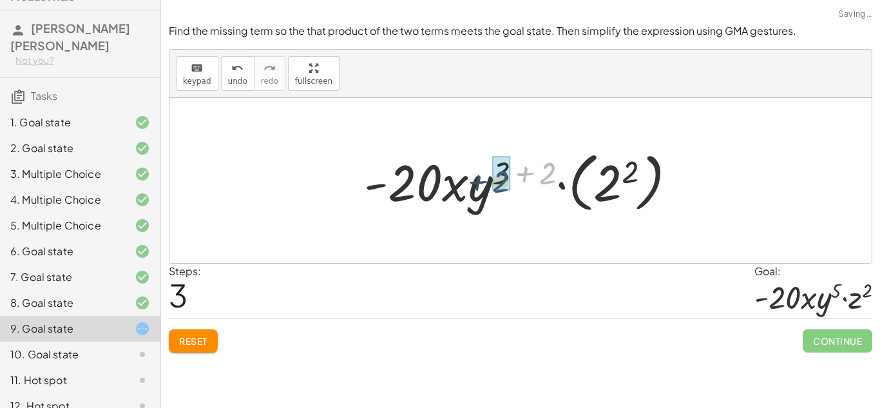
drag, startPoint x: 545, startPoint y: 166, endPoint x: 498, endPoint y: 175, distance: 47.7
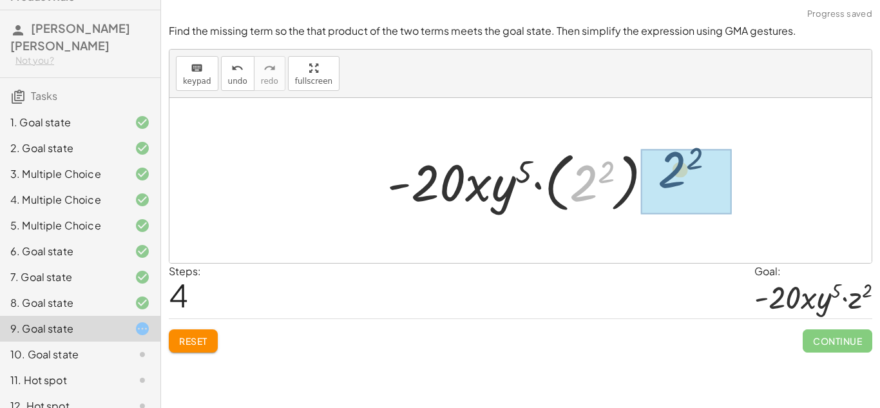
drag, startPoint x: 592, startPoint y: 180, endPoint x: 681, endPoint y: 167, distance: 89.8
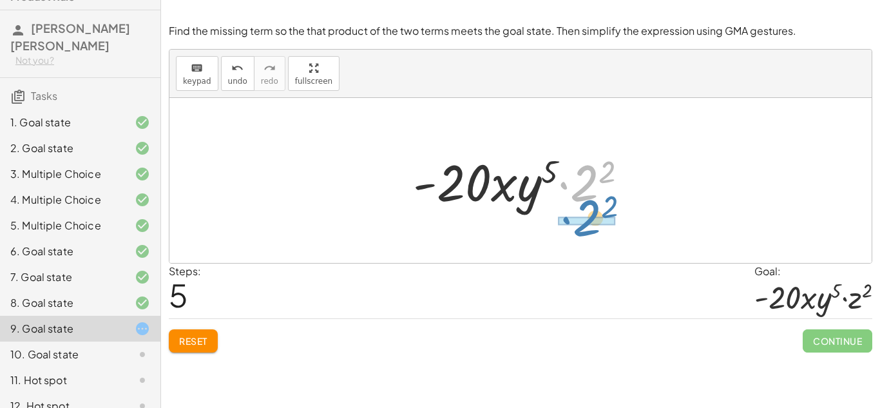
drag, startPoint x: 563, startPoint y: 185, endPoint x: 565, endPoint y: 225, distance: 40.6
click at [565, 225] on div "· - 10 · x · y 3 · ⬚ · - 10 · x · y 3 · 2 · y 2 · ( 2 2 ) · - 20 · x · y 3 · y …" at bounding box center [520, 180] width 702 height 165
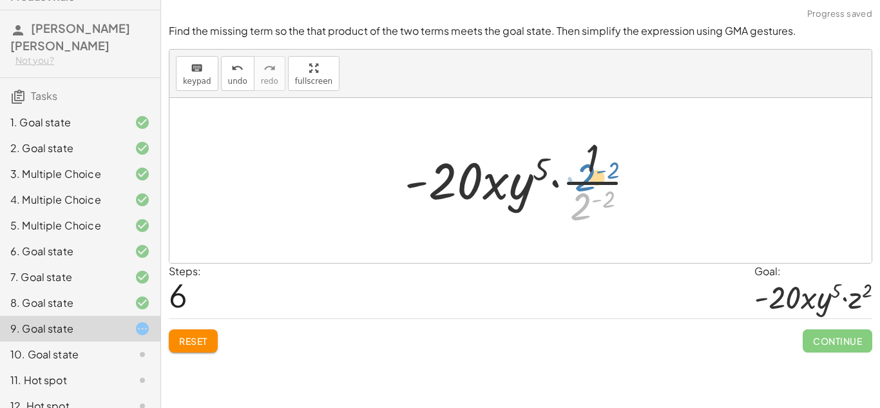
drag, startPoint x: 585, startPoint y: 202, endPoint x: 591, endPoint y: 165, distance: 37.2
click at [591, 165] on div at bounding box center [525, 180] width 254 height 99
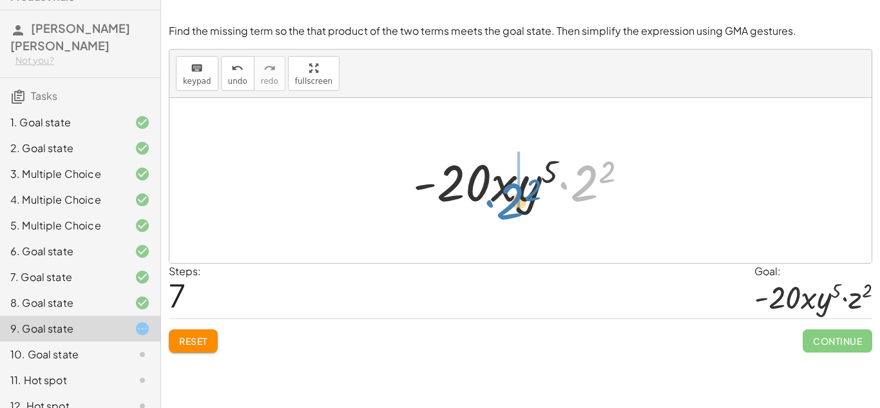
drag, startPoint x: 568, startPoint y: 188, endPoint x: 494, endPoint y: 206, distance: 76.2
click at [494, 206] on div at bounding box center [525, 180] width 238 height 66
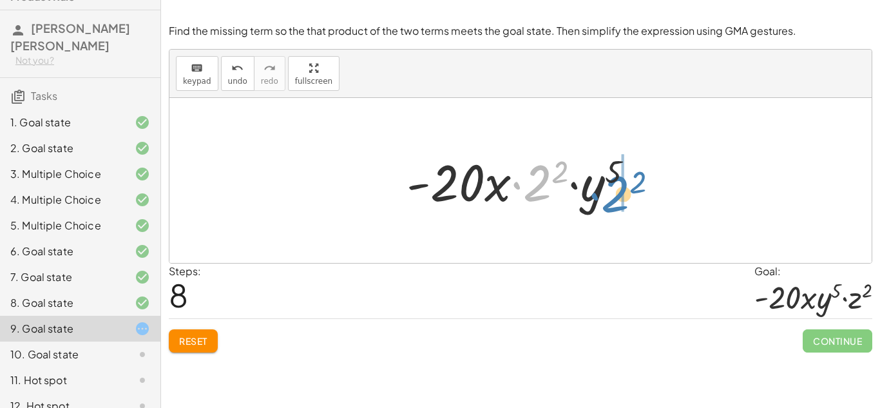
drag, startPoint x: 524, startPoint y: 190, endPoint x: 603, endPoint y: 201, distance: 80.6
click at [603, 201] on div at bounding box center [525, 180] width 250 height 66
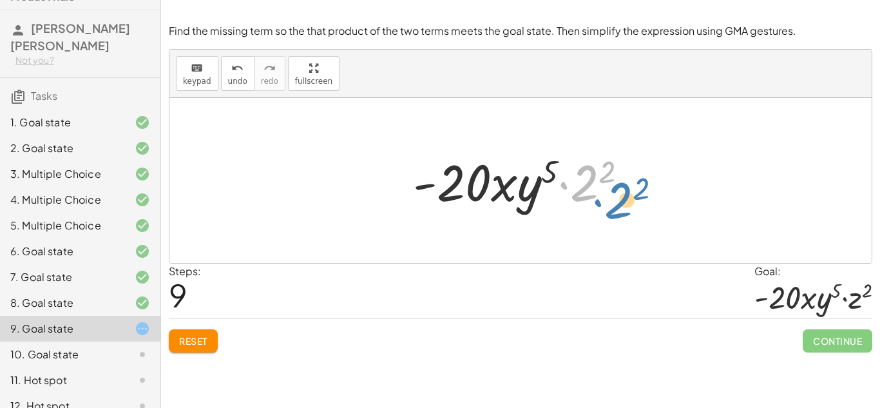
drag, startPoint x: 592, startPoint y: 198, endPoint x: 623, endPoint y: 211, distance: 33.1
click at [623, 211] on div at bounding box center [525, 180] width 238 height 66
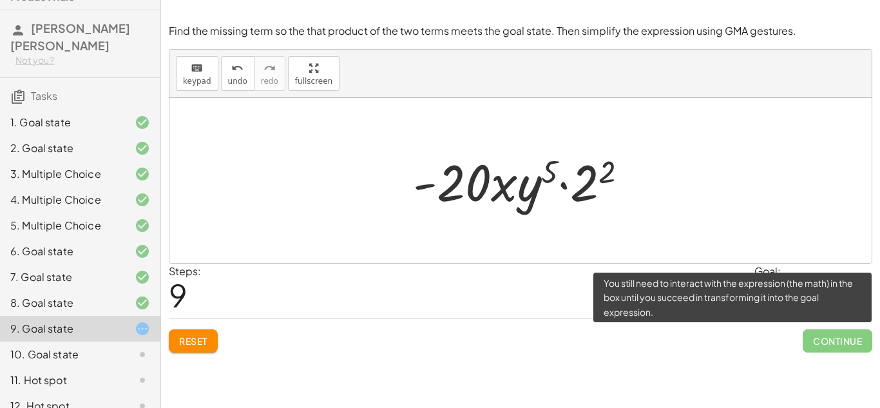
click at [831, 331] on span "Continue" at bounding box center [837, 340] width 70 height 23
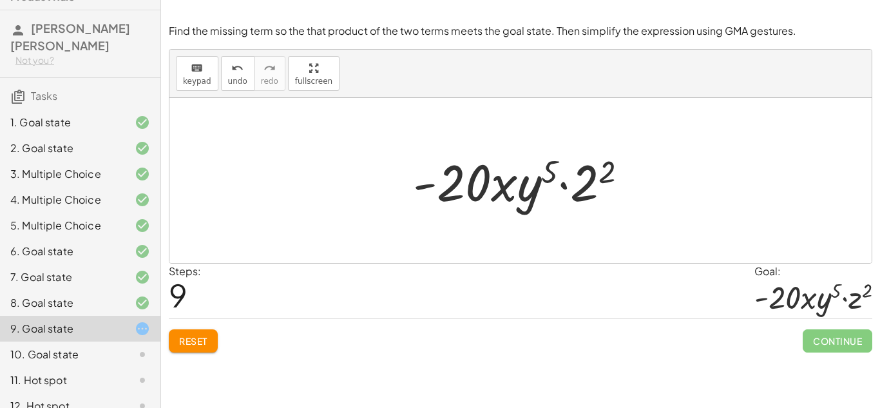
click at [728, 91] on div "keyboard keypad undo [PERSON_NAME] redo fullscreen" at bounding box center [520, 74] width 702 height 48
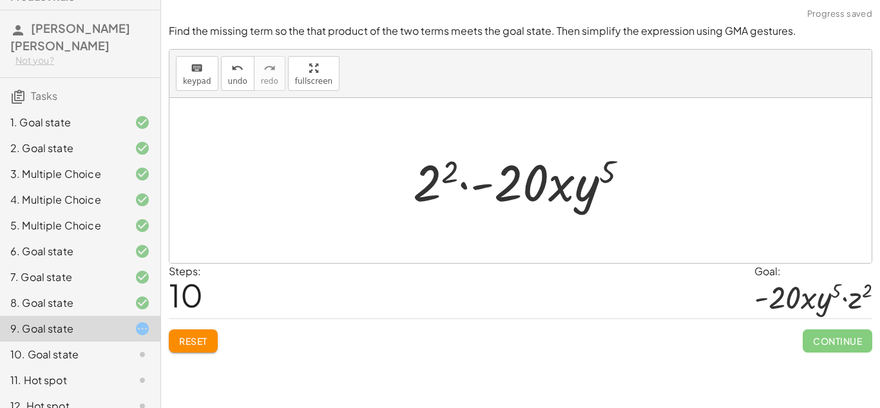
click at [856, 335] on span "Continue" at bounding box center [837, 340] width 70 height 23
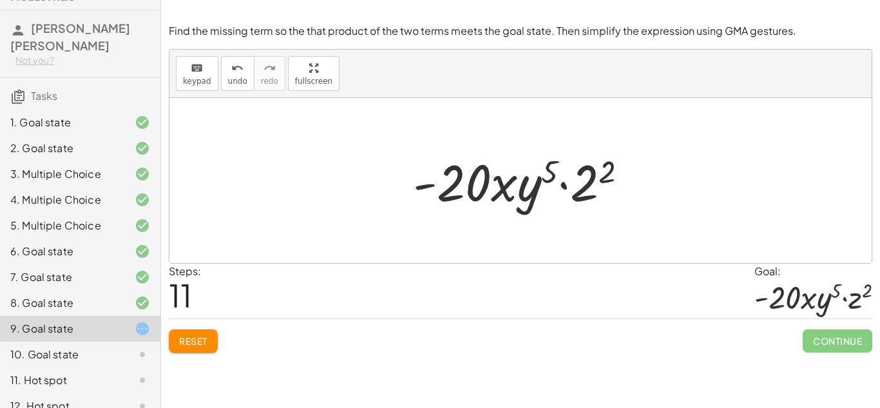
click at [811, 343] on span "Continue" at bounding box center [837, 340] width 70 height 23
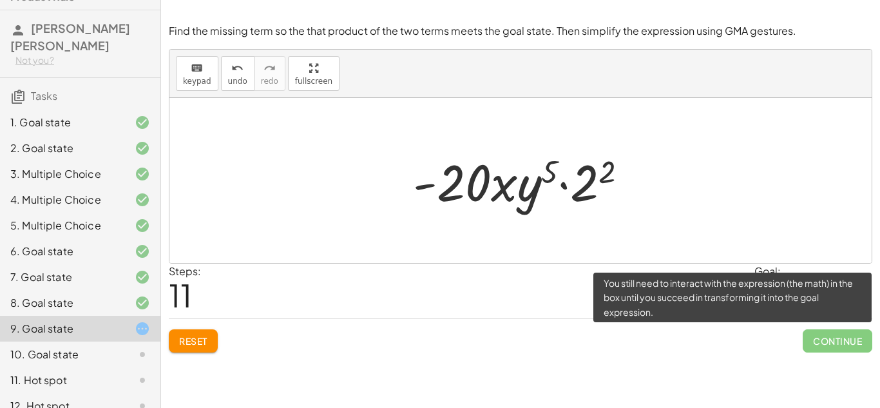
click at [811, 343] on span "Continue" at bounding box center [837, 340] width 70 height 23
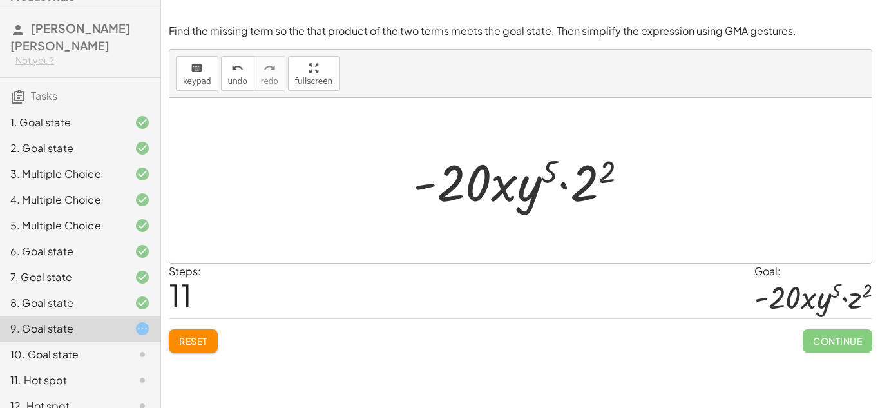
click at [0, 0] on div "Find the missing term so the that product of the two terms meets the goal state…" at bounding box center [0, 0] width 0 height 0
click at [214, 340] on button "Reset" at bounding box center [193, 340] width 49 height 23
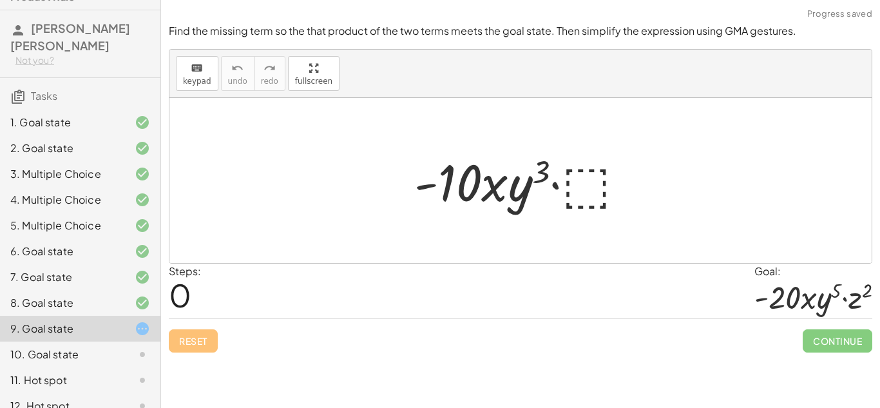
click at [581, 199] on div at bounding box center [525, 180] width 234 height 66
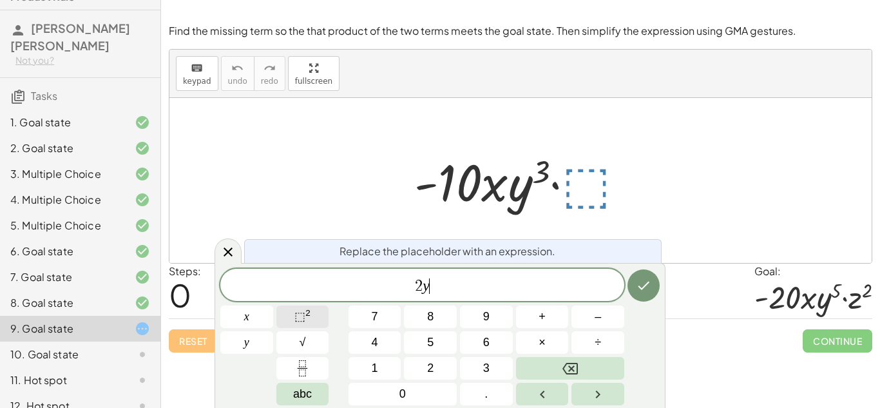
click at [306, 313] on sup "2" at bounding box center [307, 313] width 5 height 10
click at [290, 319] on button "⬚ 2" at bounding box center [302, 316] width 53 height 23
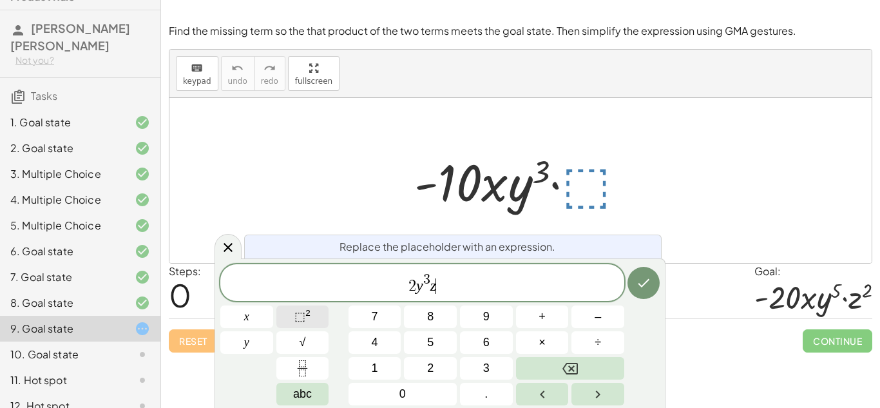
click at [296, 319] on span "⬚" at bounding box center [299, 316] width 11 height 13
click at [648, 289] on icon "Done" at bounding box center [643, 282] width 15 height 15
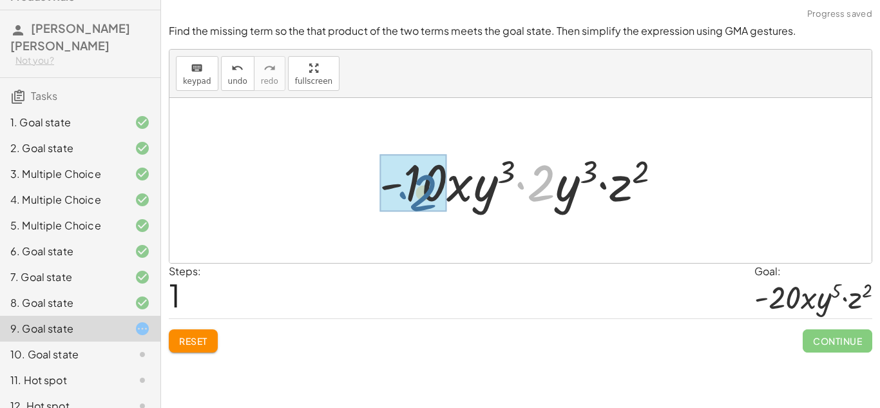
drag, startPoint x: 540, startPoint y: 192, endPoint x: 422, endPoint y: 202, distance: 118.9
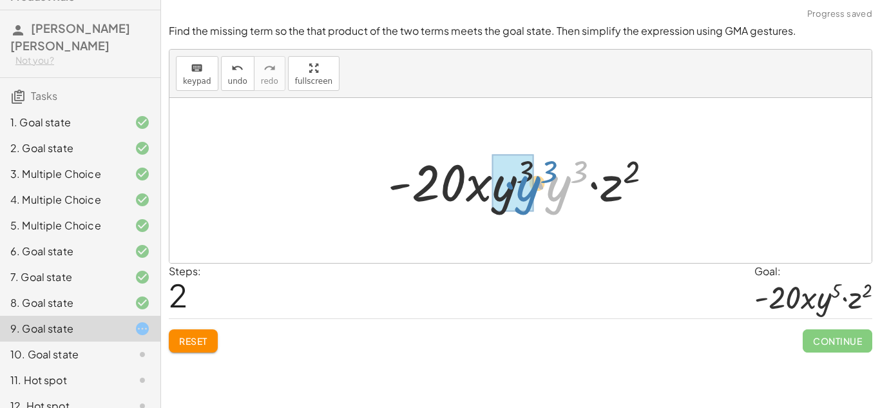
drag, startPoint x: 559, startPoint y: 192, endPoint x: 529, endPoint y: 192, distance: 30.3
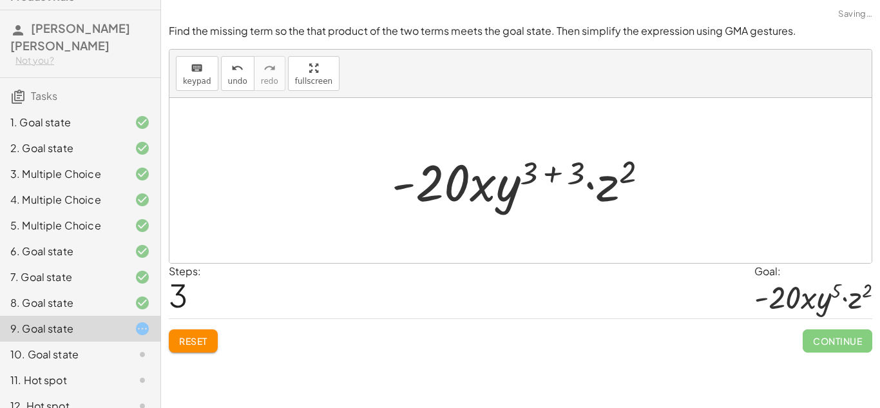
click at [215, 341] on button "Reset" at bounding box center [193, 340] width 49 height 23
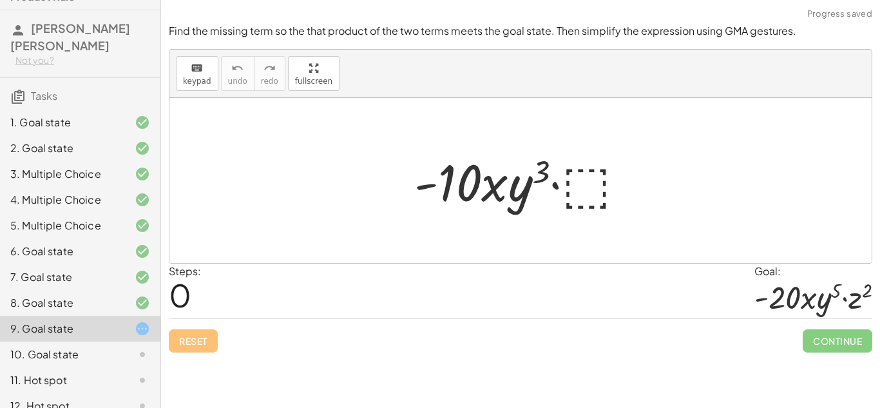
click at [574, 196] on div at bounding box center [525, 180] width 234 height 66
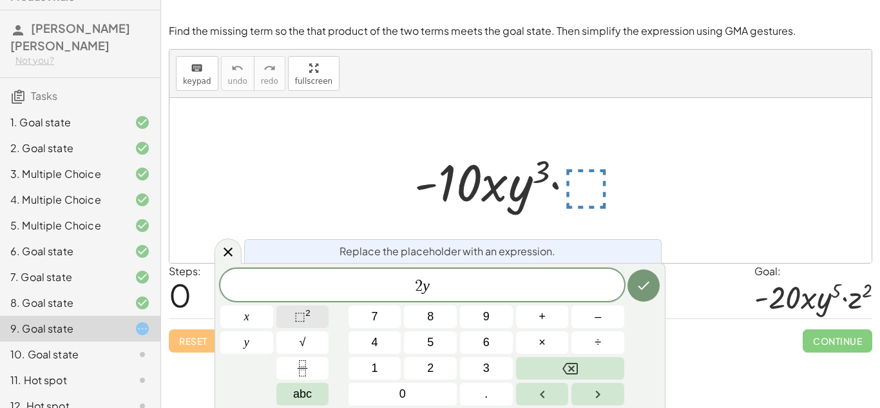
click at [294, 312] on span "⬚" at bounding box center [299, 316] width 11 height 13
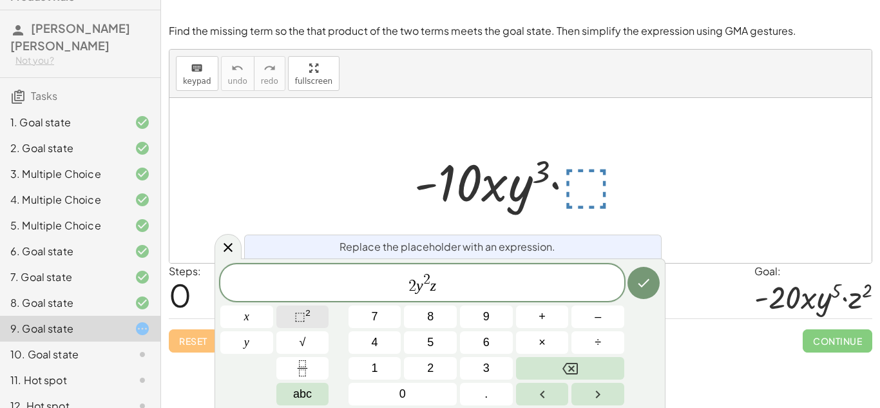
click at [305, 311] on sup "2" at bounding box center [307, 313] width 5 height 10
click at [648, 282] on icon "Done" at bounding box center [643, 282] width 15 height 15
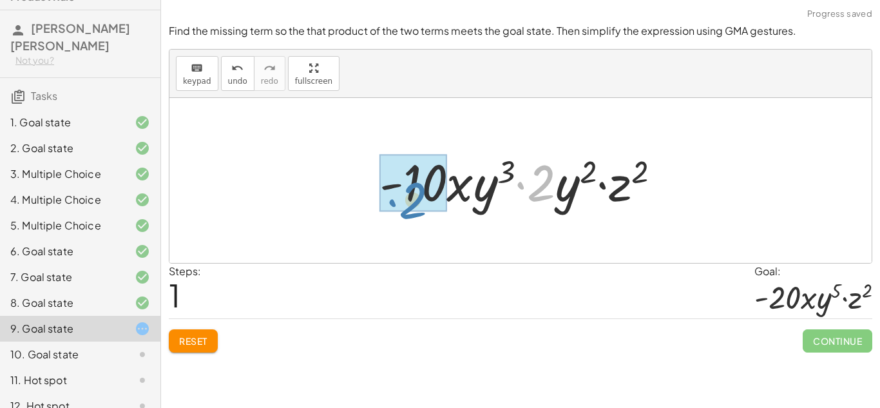
drag, startPoint x: 529, startPoint y: 180, endPoint x: 402, endPoint y: 196, distance: 128.0
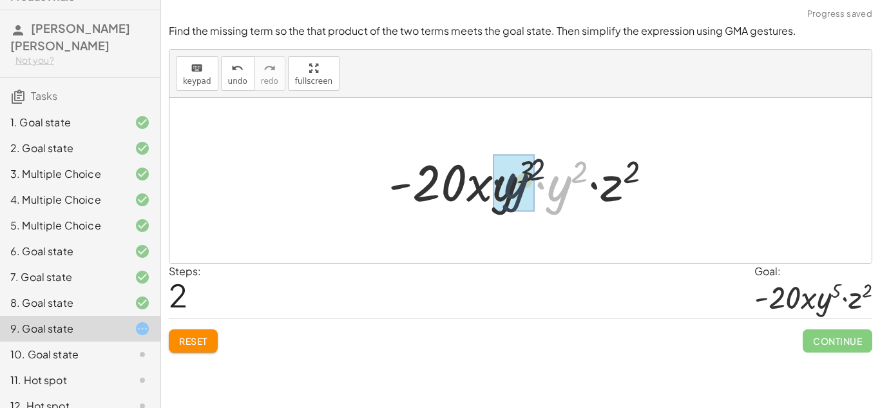
drag, startPoint x: 553, startPoint y: 198, endPoint x: 507, endPoint y: 195, distance: 45.2
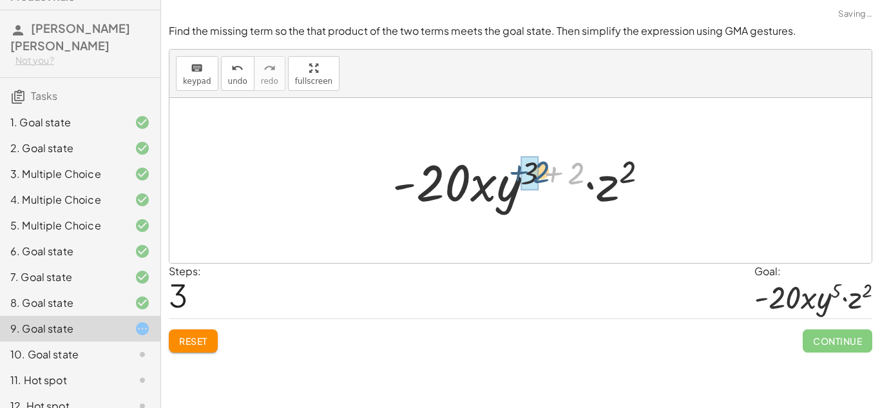
drag, startPoint x: 571, startPoint y: 171, endPoint x: 536, endPoint y: 171, distance: 35.4
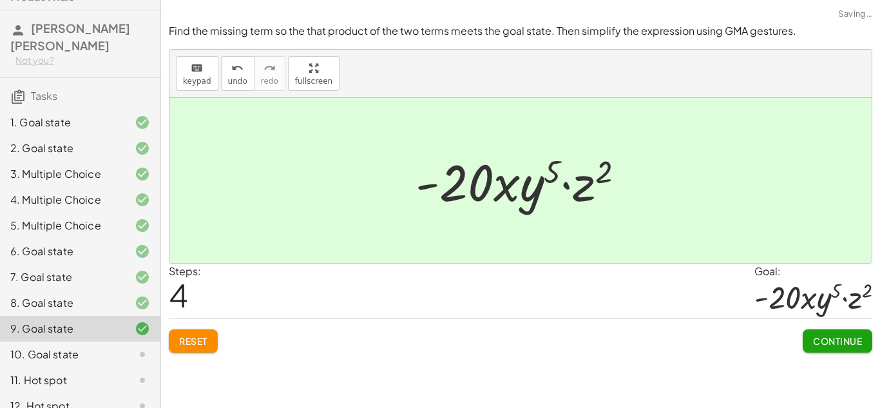
click at [799, 338] on div "Reset Continue" at bounding box center [520, 335] width 703 height 34
click at [844, 345] on span "Continue" at bounding box center [837, 341] width 49 height 12
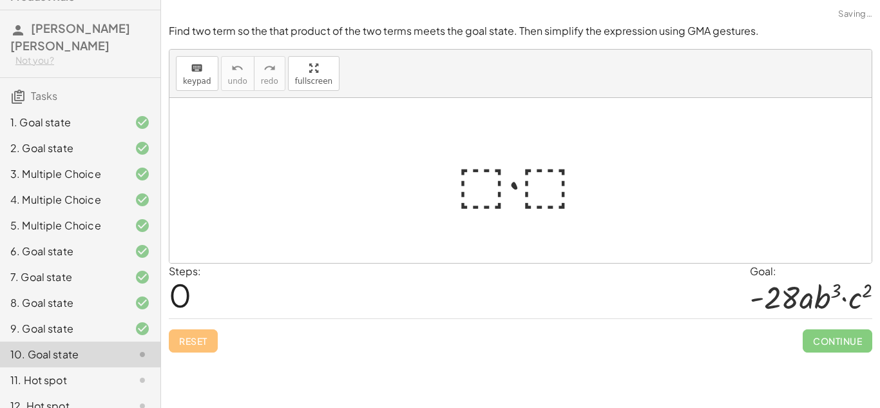
click at [489, 202] on div at bounding box center [525, 180] width 151 height 66
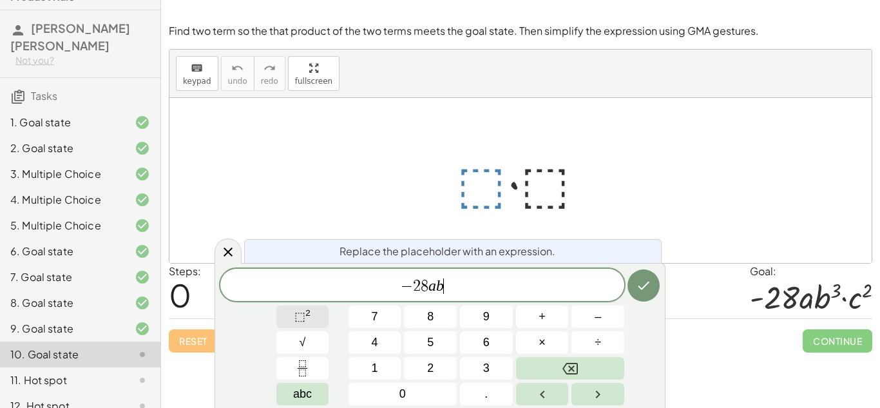
click at [295, 315] on span "⬚" at bounding box center [299, 316] width 11 height 13
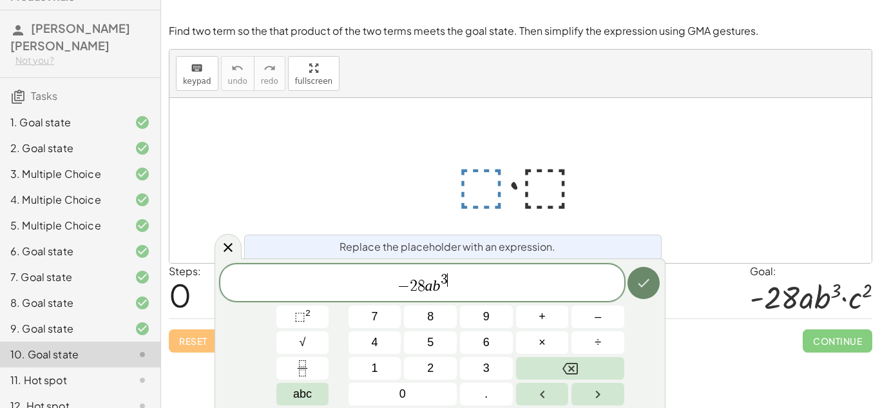
click at [648, 285] on icon "Done" at bounding box center [643, 282] width 15 height 15
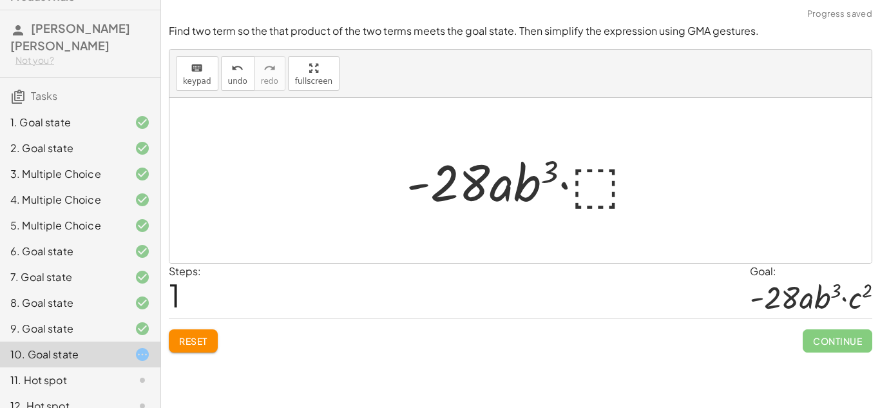
click at [602, 193] on div at bounding box center [525, 180] width 251 height 66
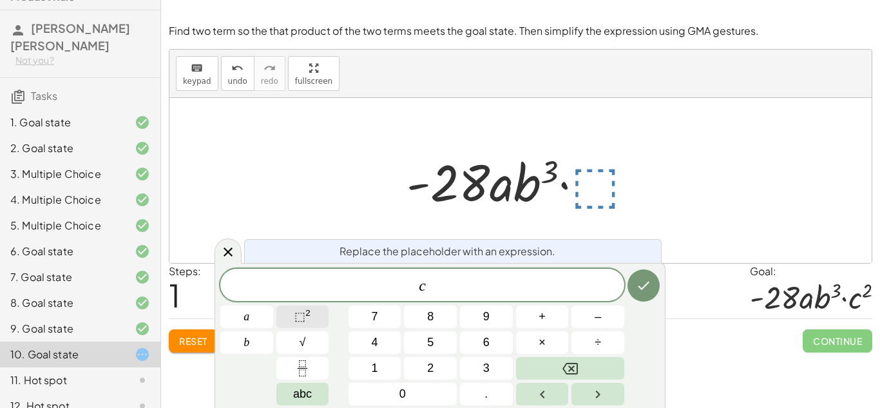
click at [297, 319] on span "⬚" at bounding box center [299, 316] width 11 height 13
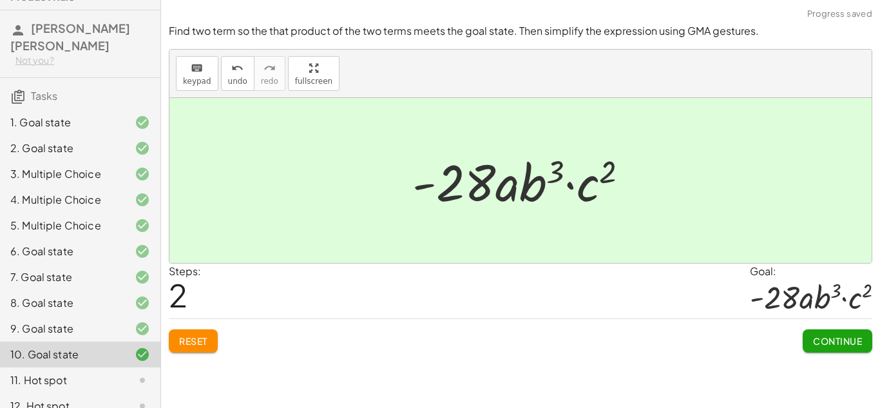
click at [810, 343] on button "Continue" at bounding box center [837, 340] width 70 height 23
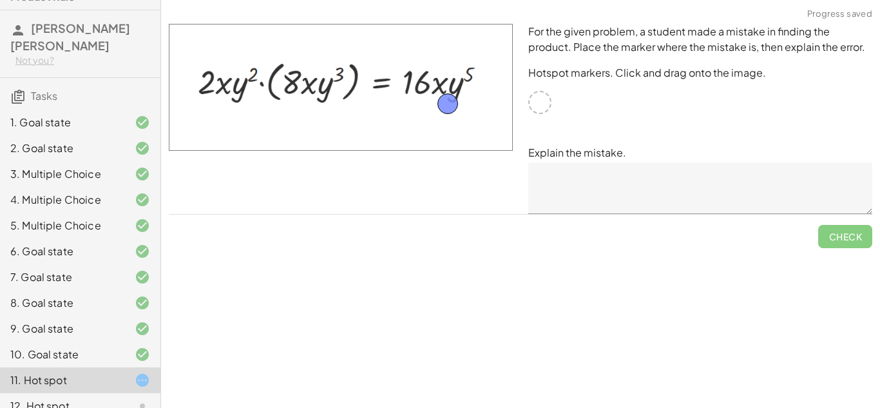
click at [536, 102] on div at bounding box center [539, 102] width 23 height 23
drag, startPoint x: 449, startPoint y: 108, endPoint x: 269, endPoint y: 91, distance: 180.4
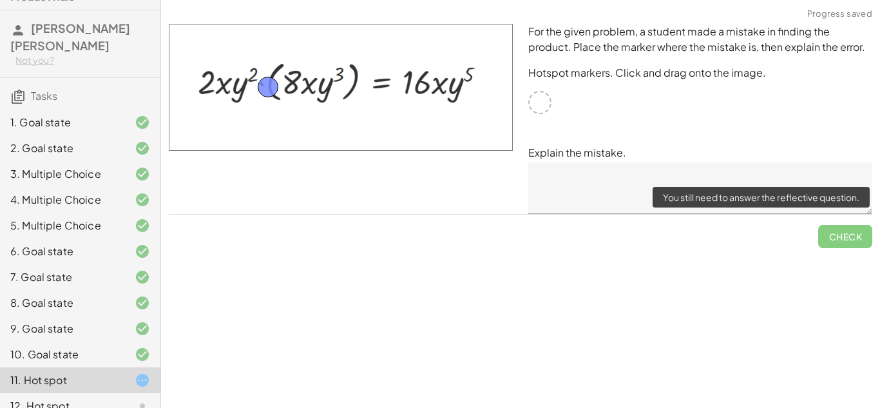
click at [852, 244] on span "Check" at bounding box center [845, 230] width 54 height 33
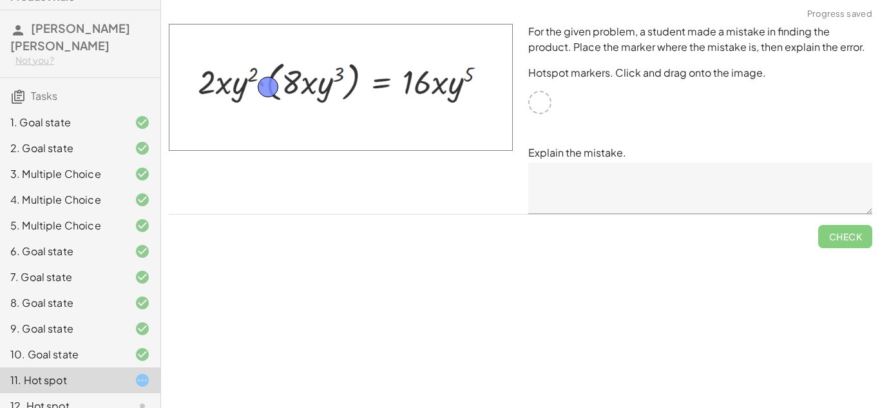
click at [598, 176] on textarea at bounding box center [700, 188] width 344 height 52
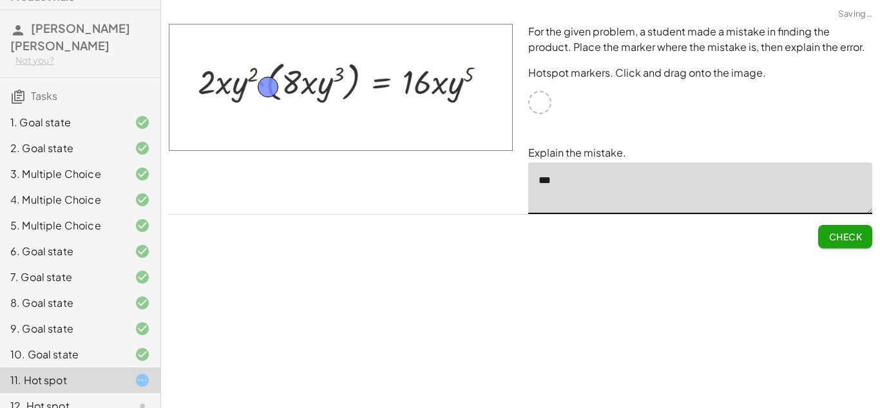
type textarea "***"
click at [820, 232] on button "Check" at bounding box center [845, 236] width 54 height 23
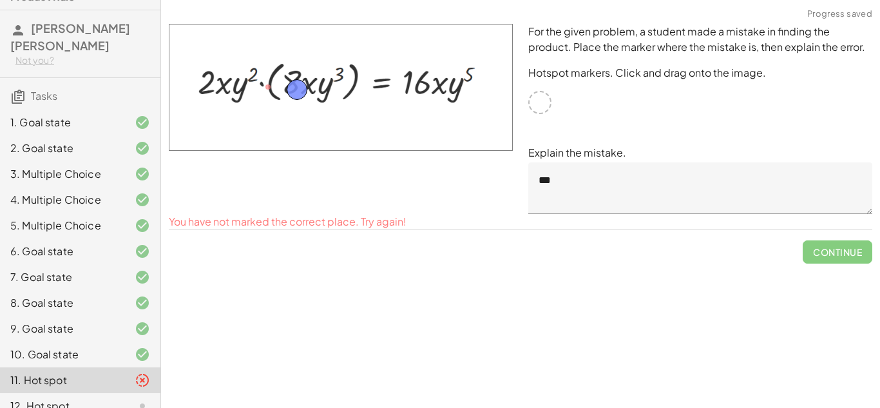
drag, startPoint x: 267, startPoint y: 80, endPoint x: 299, endPoint y: 82, distance: 31.6
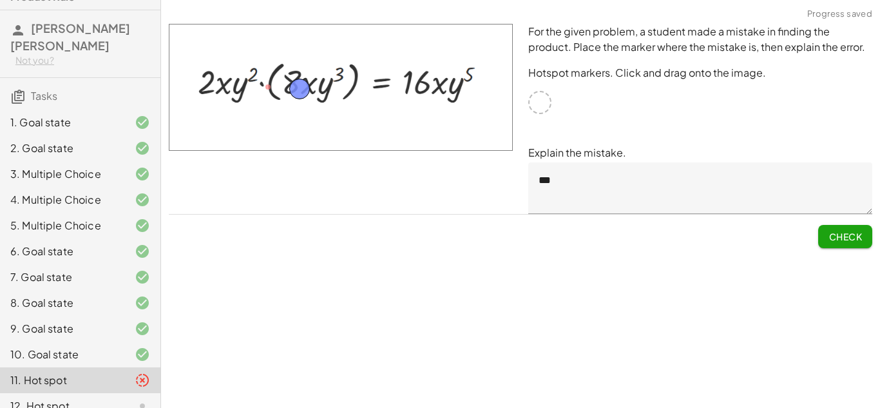
click at [818, 234] on button "Check" at bounding box center [845, 236] width 54 height 23
